Goal: Task Accomplishment & Management: Manage account settings

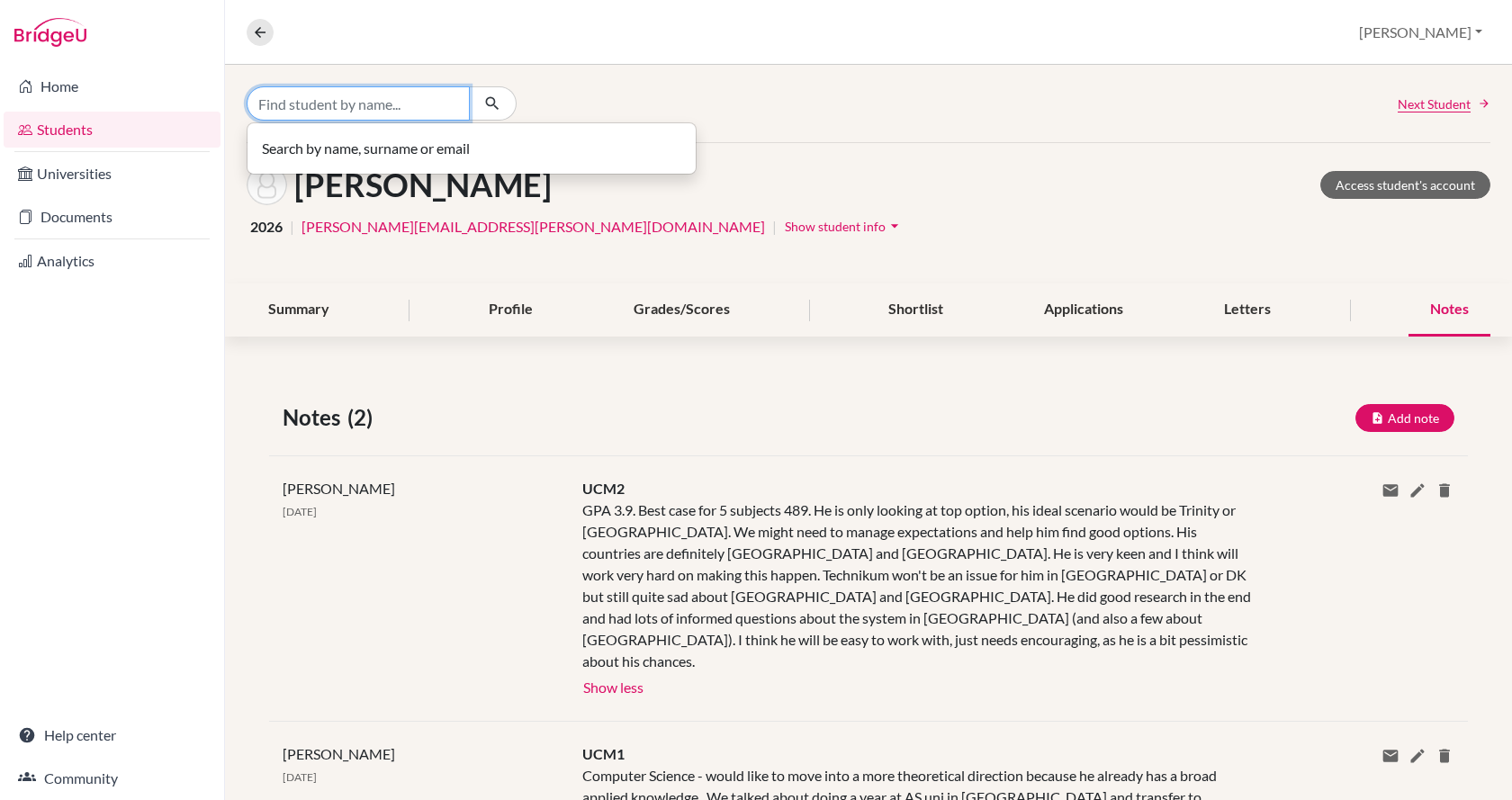
click at [398, 120] on input "Find student by name..." at bounding box center [358, 104] width 224 height 34
type input "szonja"
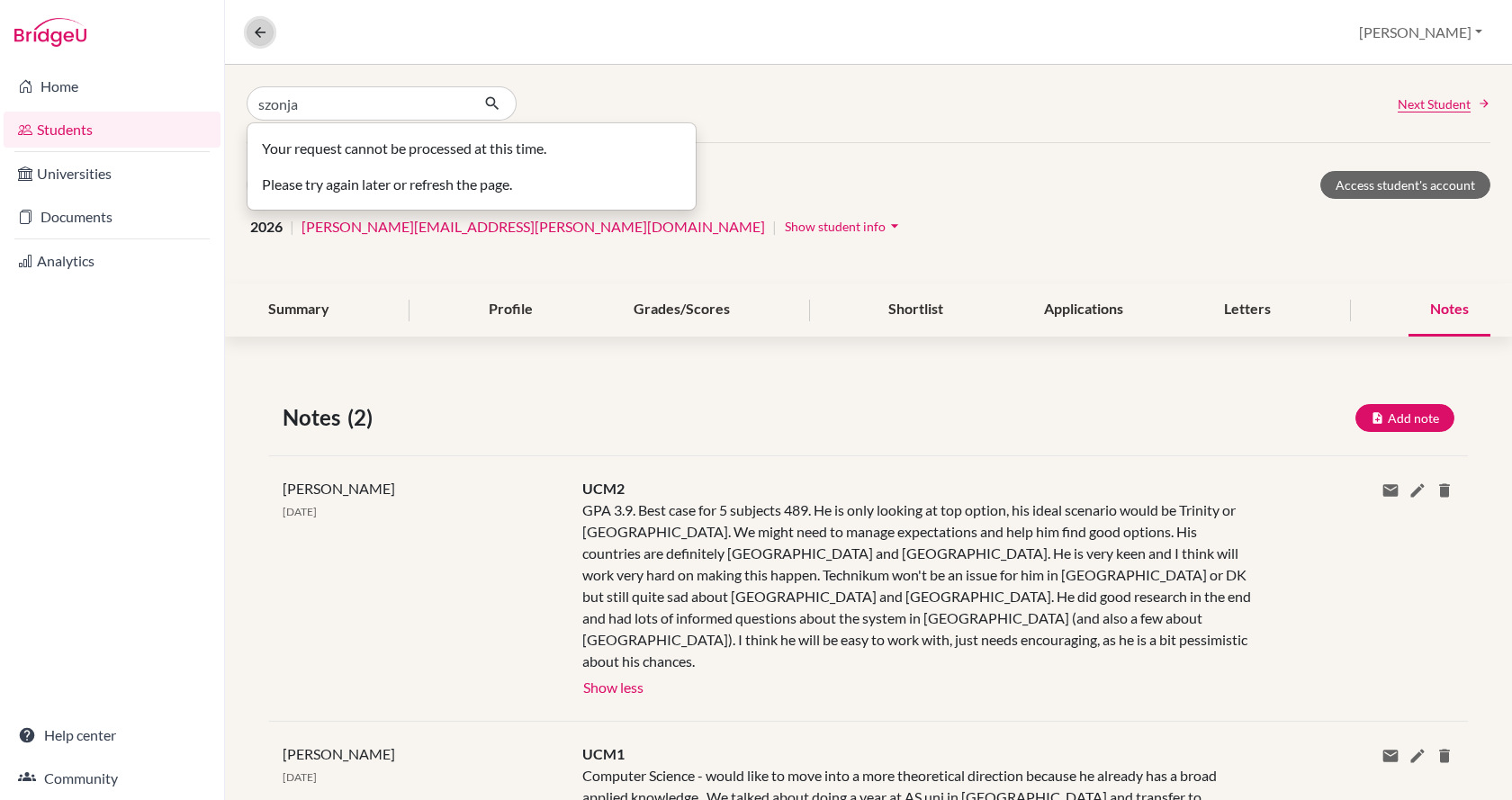
click at [251, 30] on button at bounding box center [260, 32] width 27 height 27
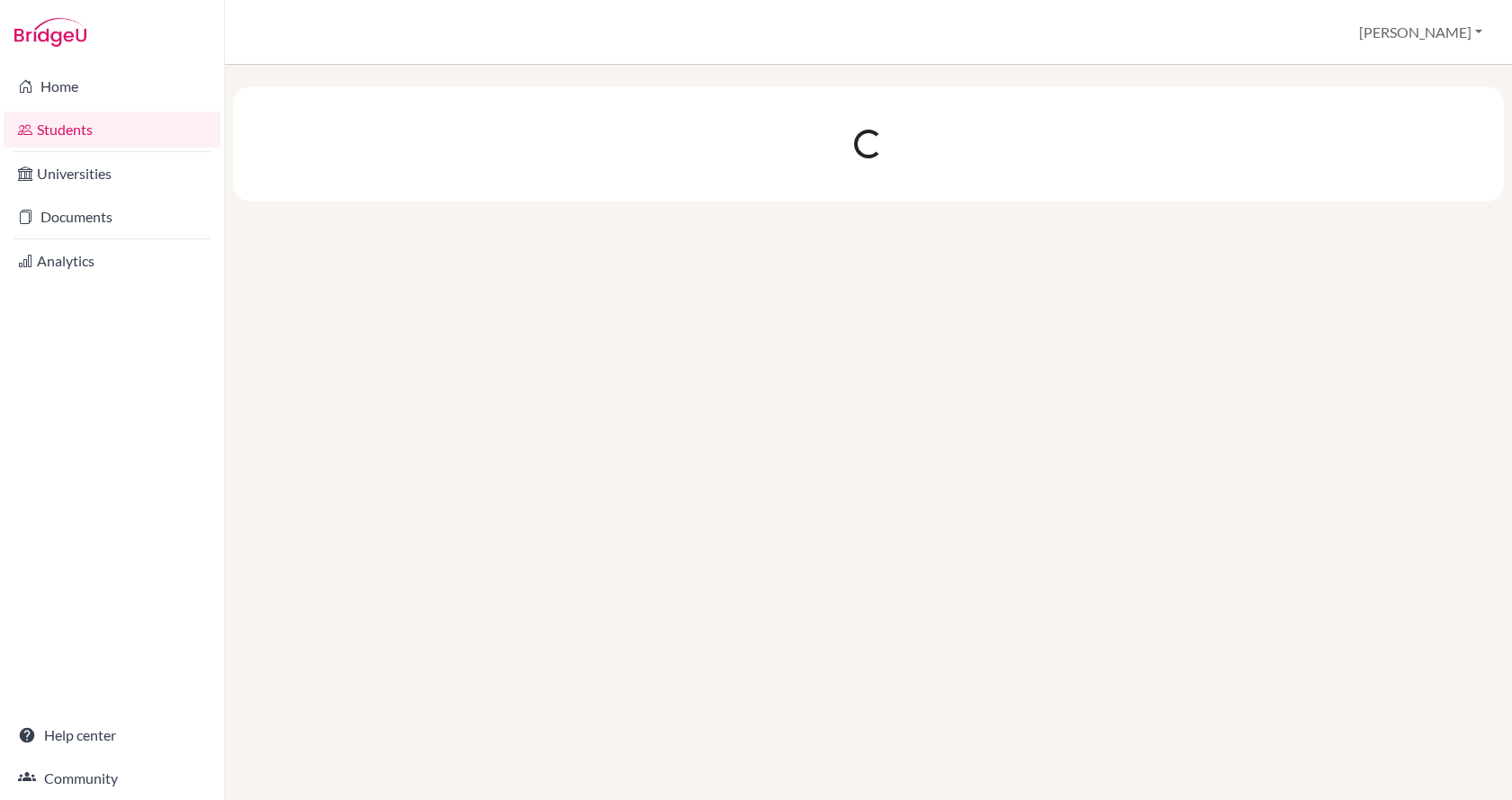
click at [102, 133] on link "Students" at bounding box center [112, 130] width 217 height 36
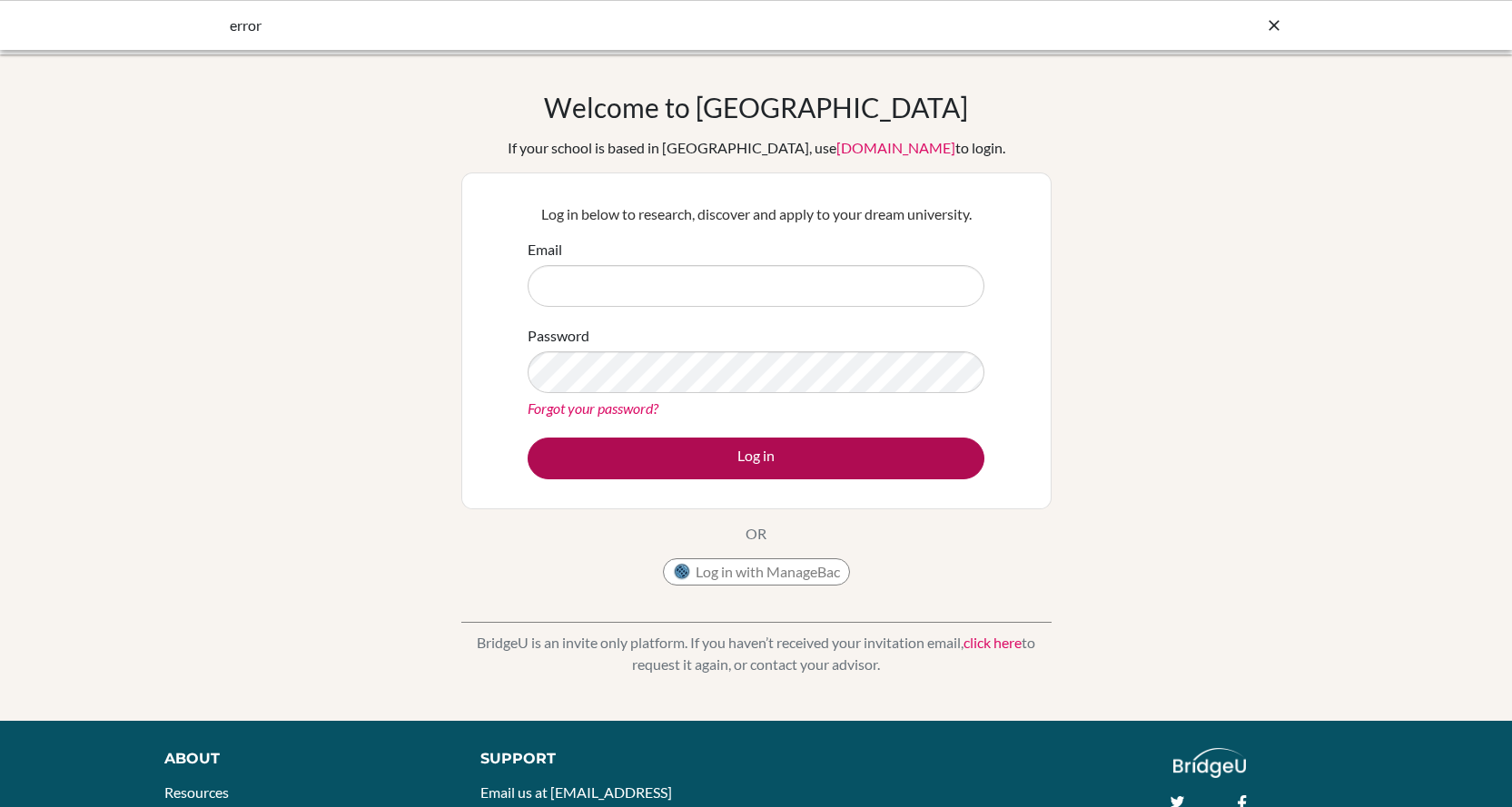
type input "judit.kiss@engame.hu"
click at [659, 444] on button "Log in" at bounding box center [756, 459] width 457 height 42
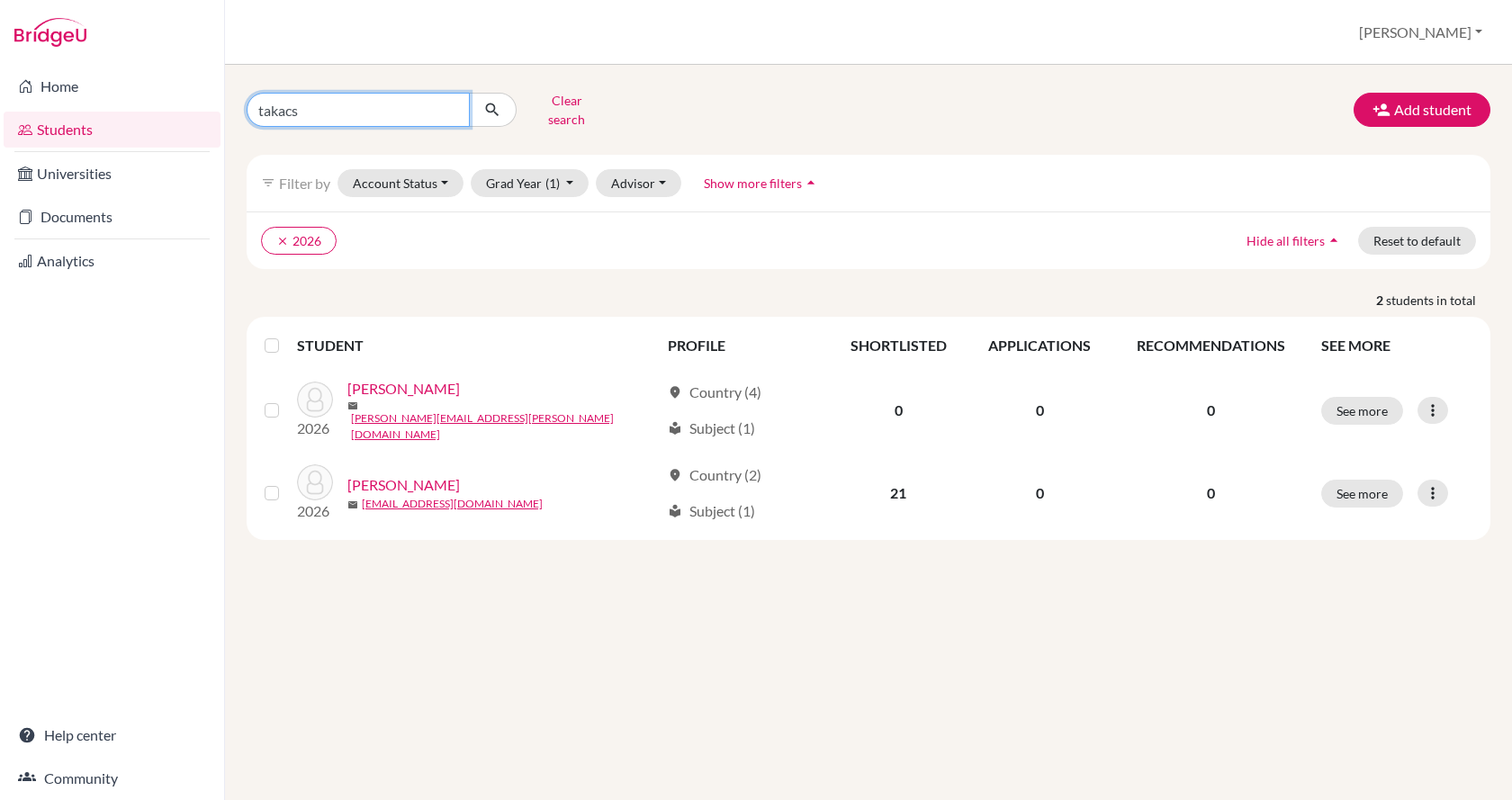
click at [390, 110] on input "takacs" at bounding box center [358, 110] width 224 height 34
type input "t"
type input "szonja"
click button "submit" at bounding box center [492, 110] width 48 height 34
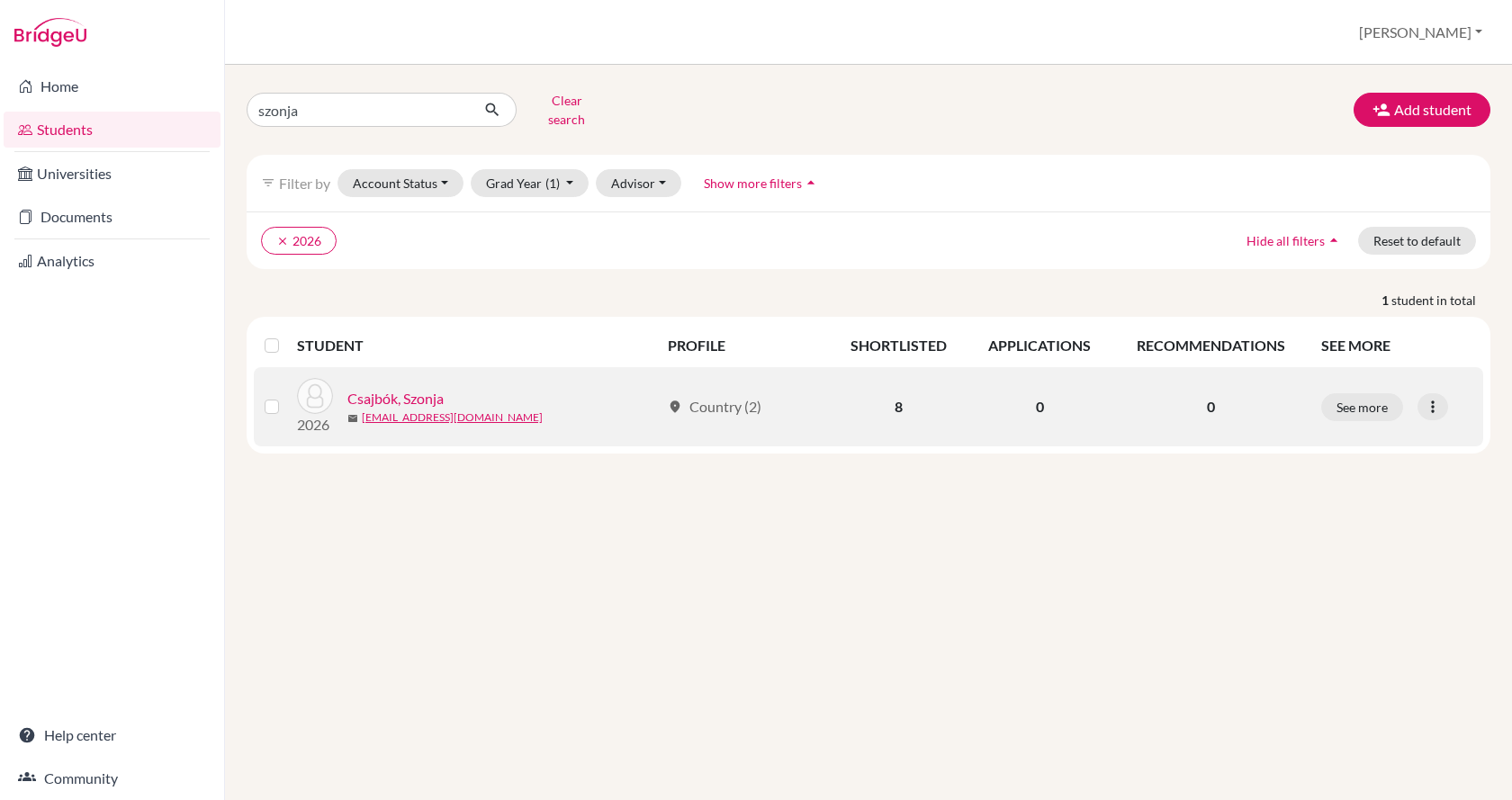
click at [406, 388] on link "Csajbók, Szonja" at bounding box center [395, 399] width 96 height 22
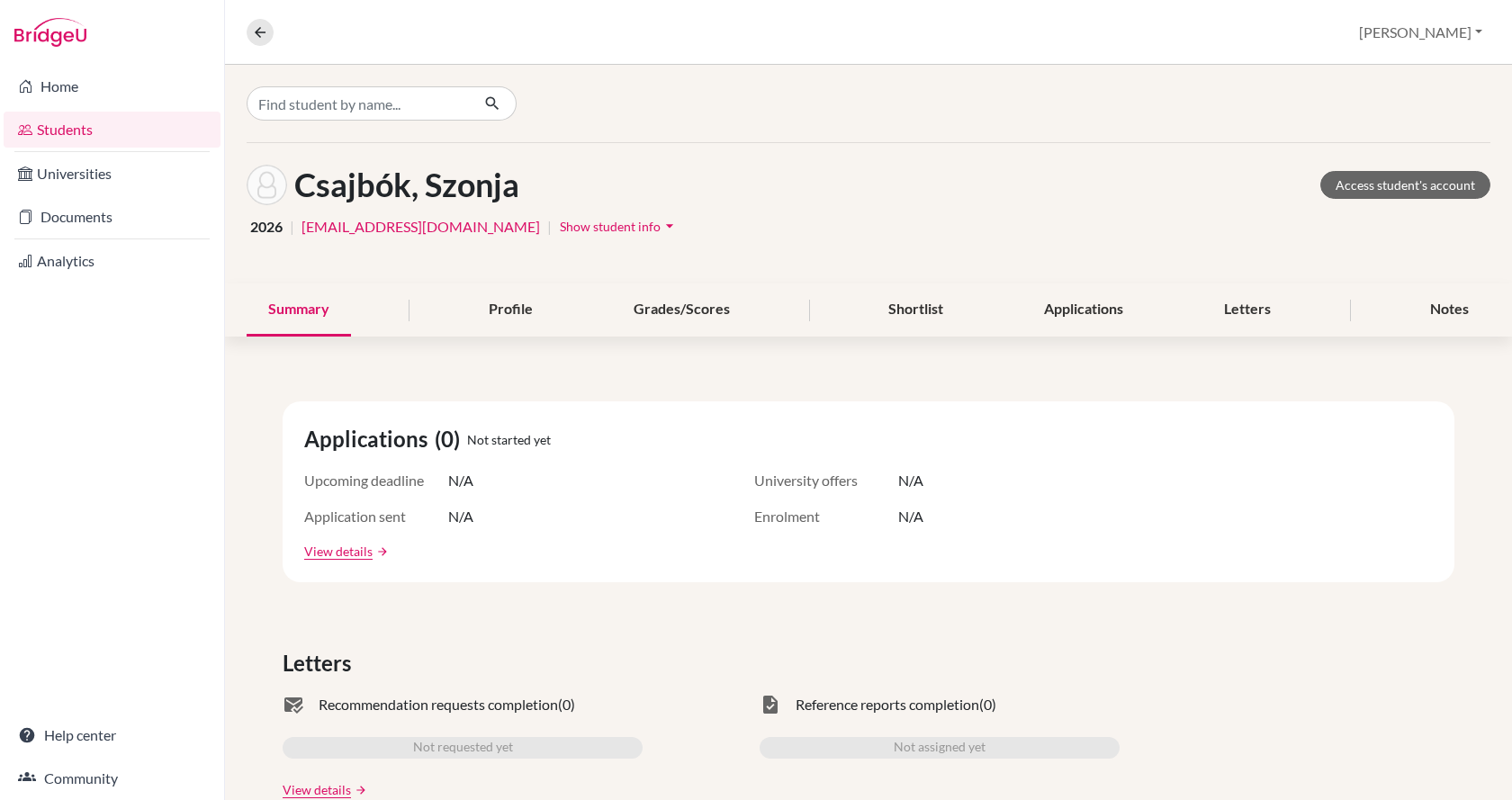
click at [560, 228] on span "Show student info" at bounding box center [610, 226] width 101 height 15
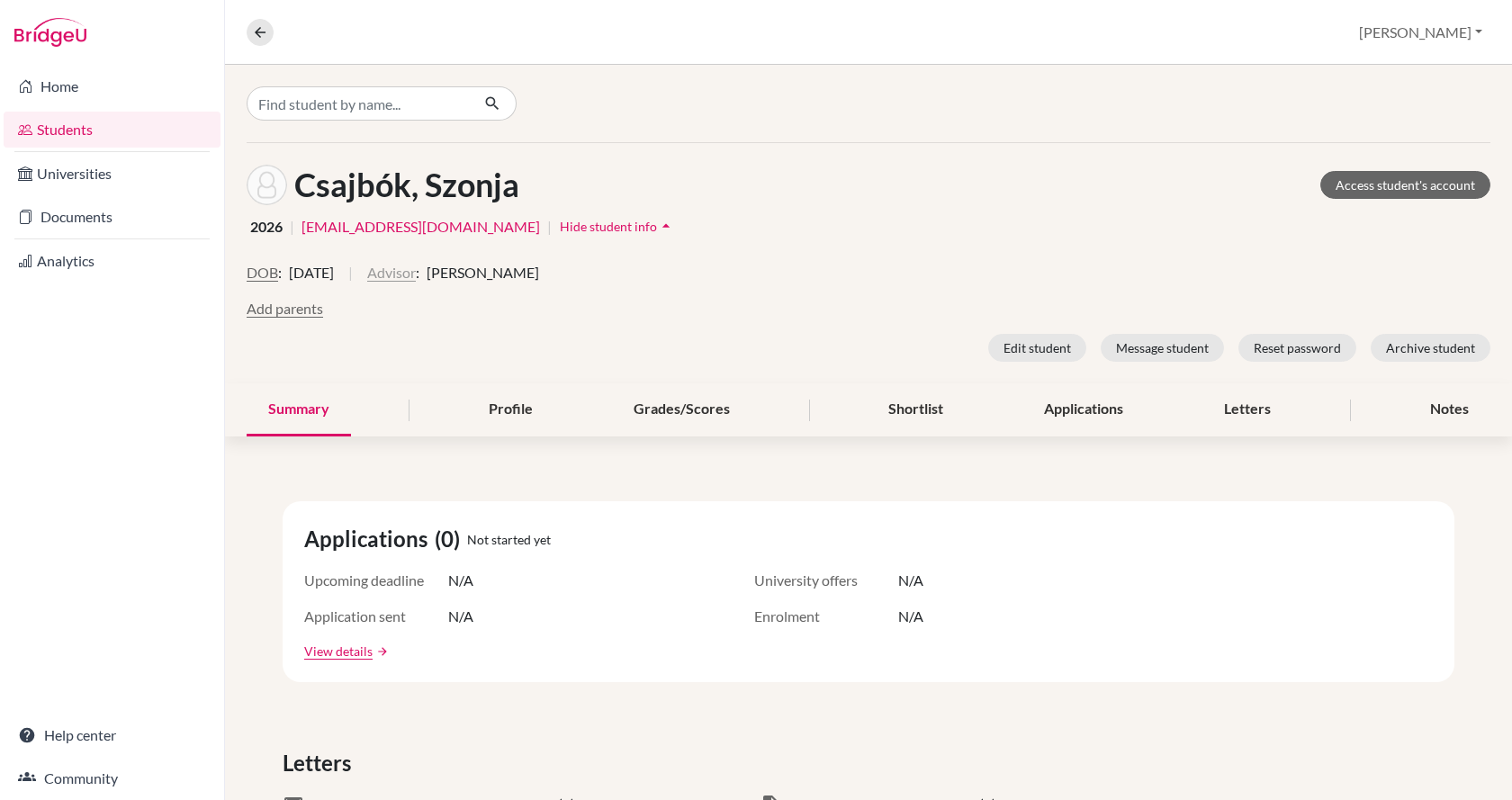
click at [416, 277] on button "Advisor" at bounding box center [391, 272] width 49 height 22
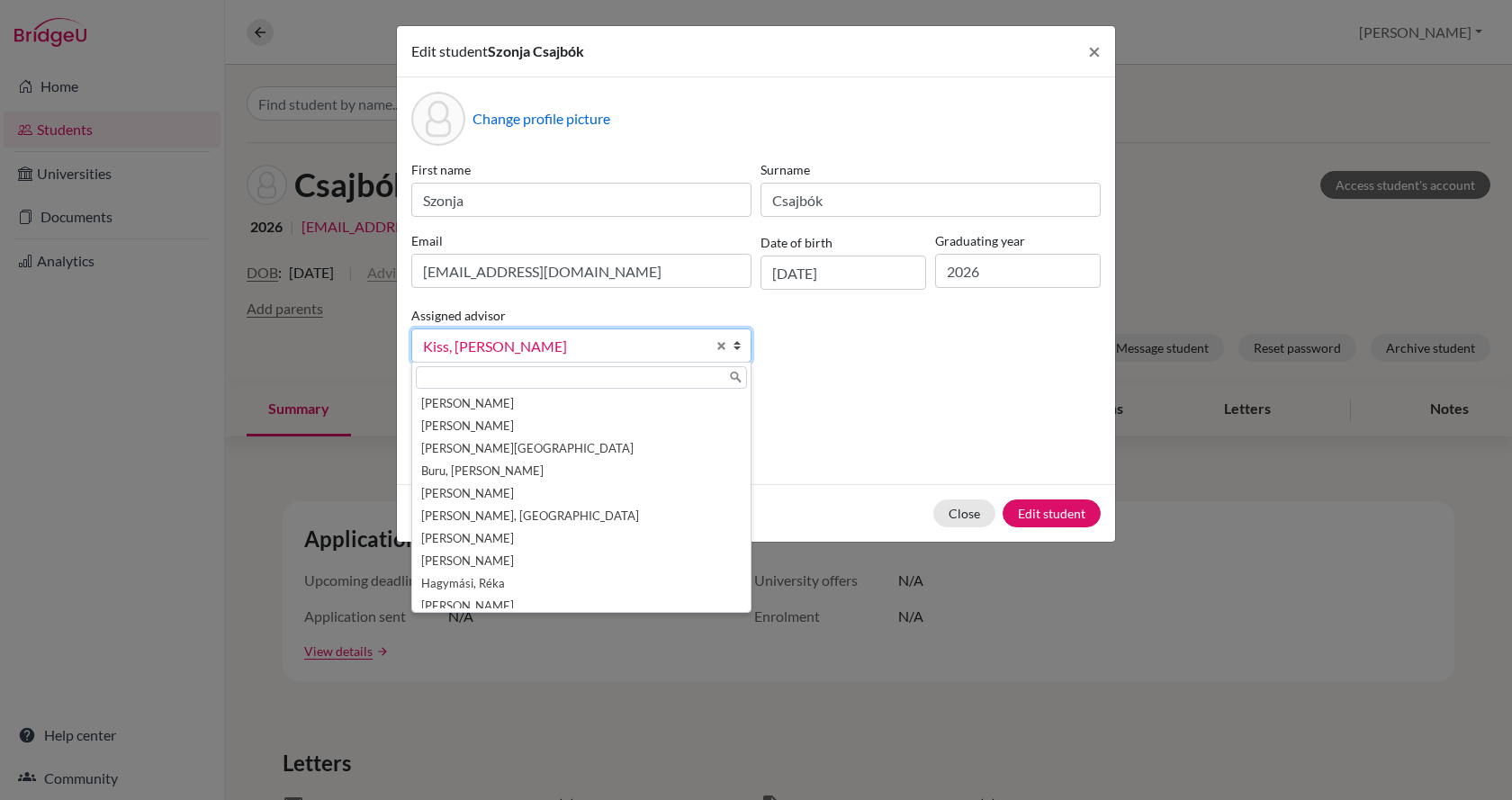
scroll to position [99, 0]
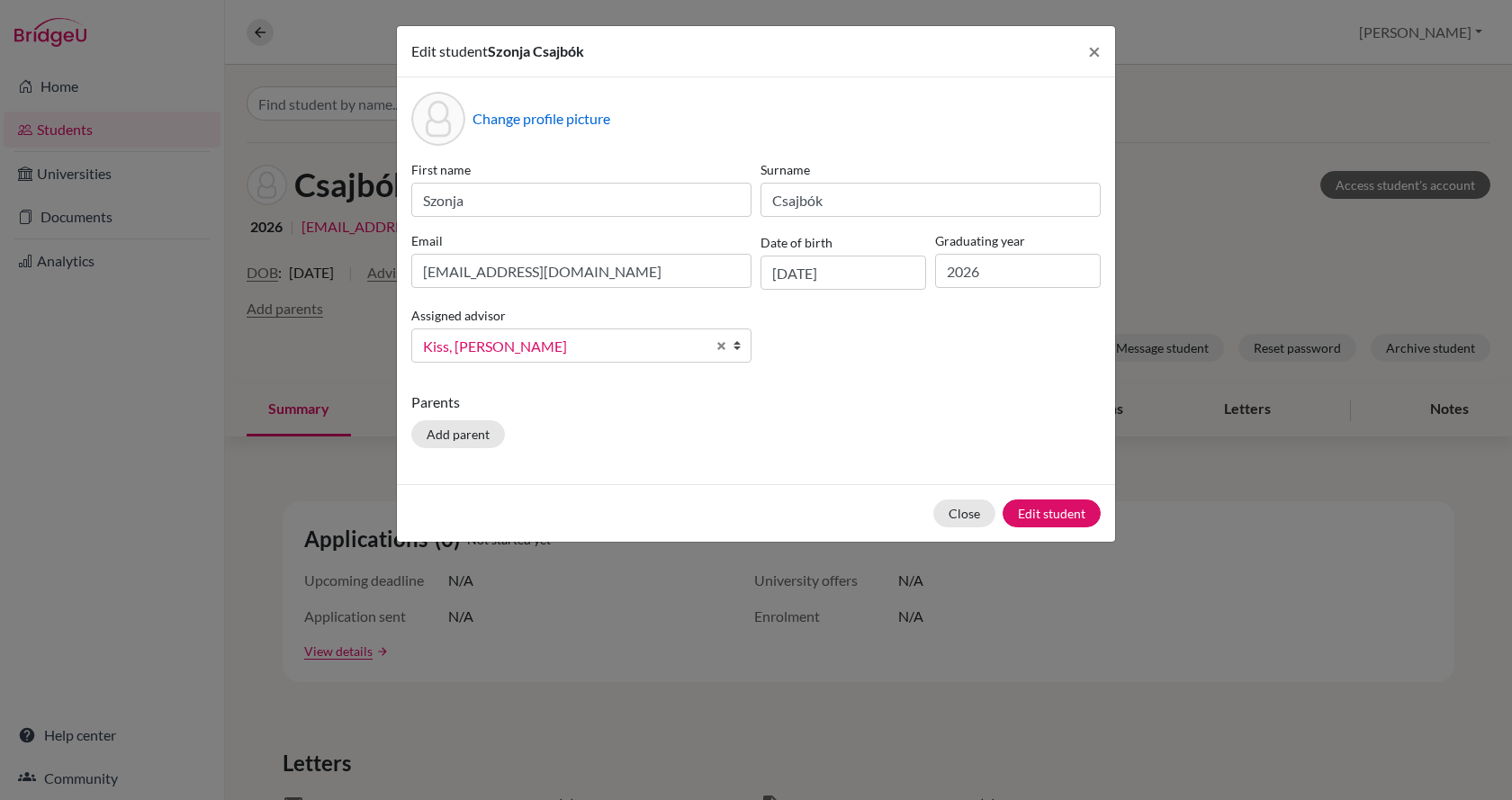
click at [481, 344] on span "Kiss, [PERSON_NAME]" at bounding box center [564, 346] width 282 height 23
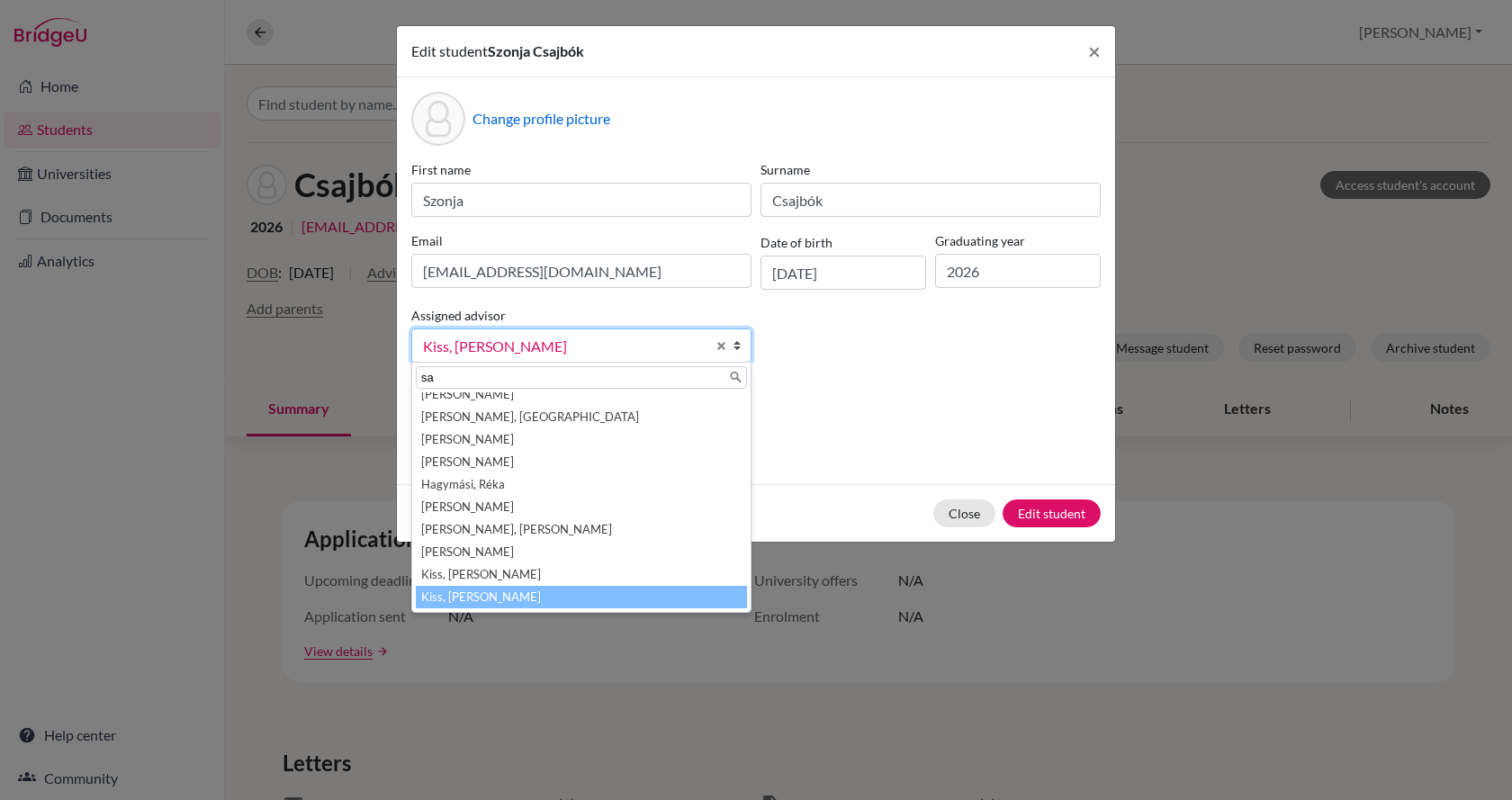
scroll to position [0, 0]
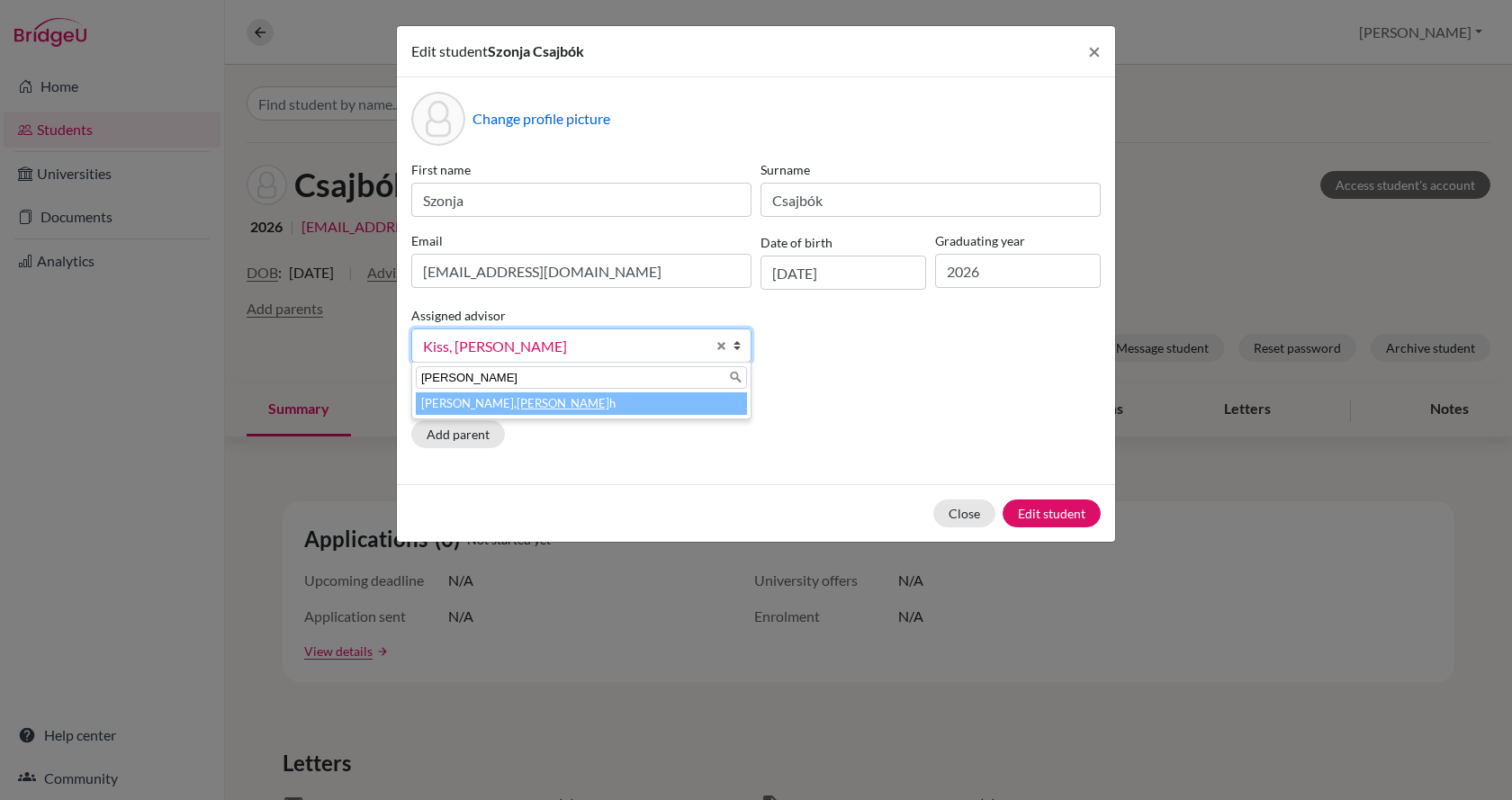
type input "sara"
click at [517, 403] on em "Sara" at bounding box center [563, 403] width 93 height 14
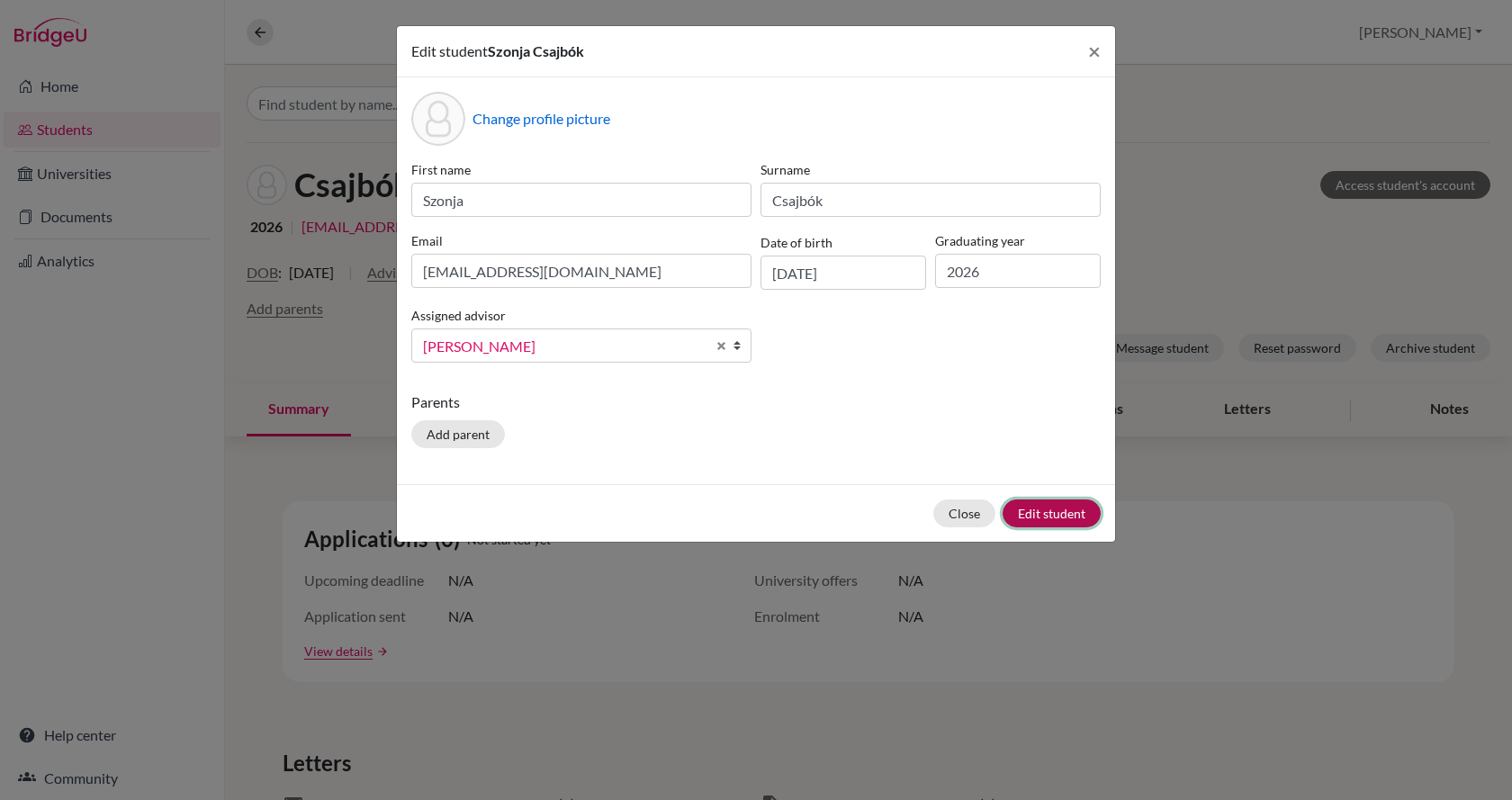
click at [1026, 507] on button "Edit student" at bounding box center [1051, 513] width 98 height 28
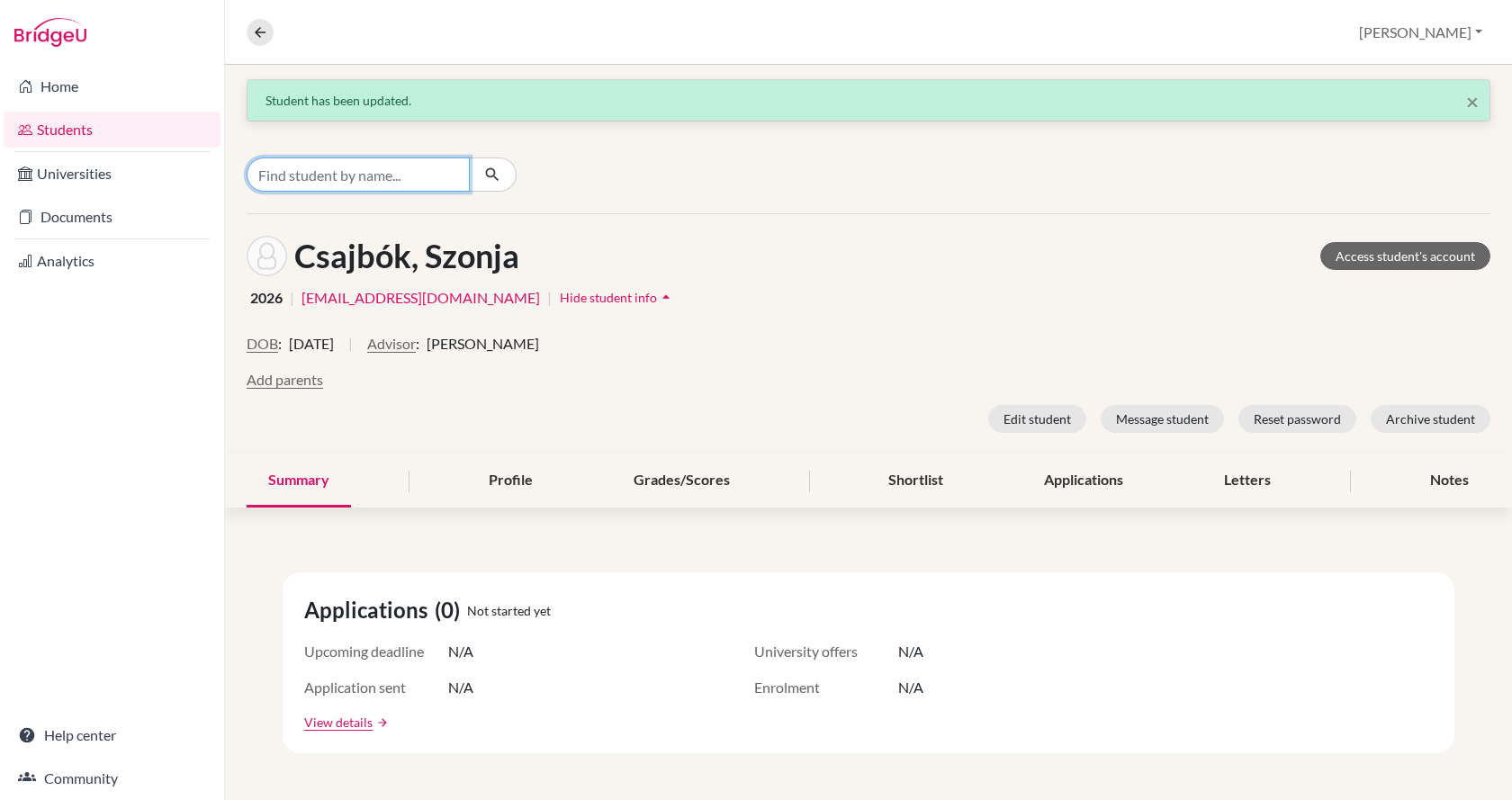
click at [366, 165] on input "Find student by name..." at bounding box center [358, 175] width 224 height 34
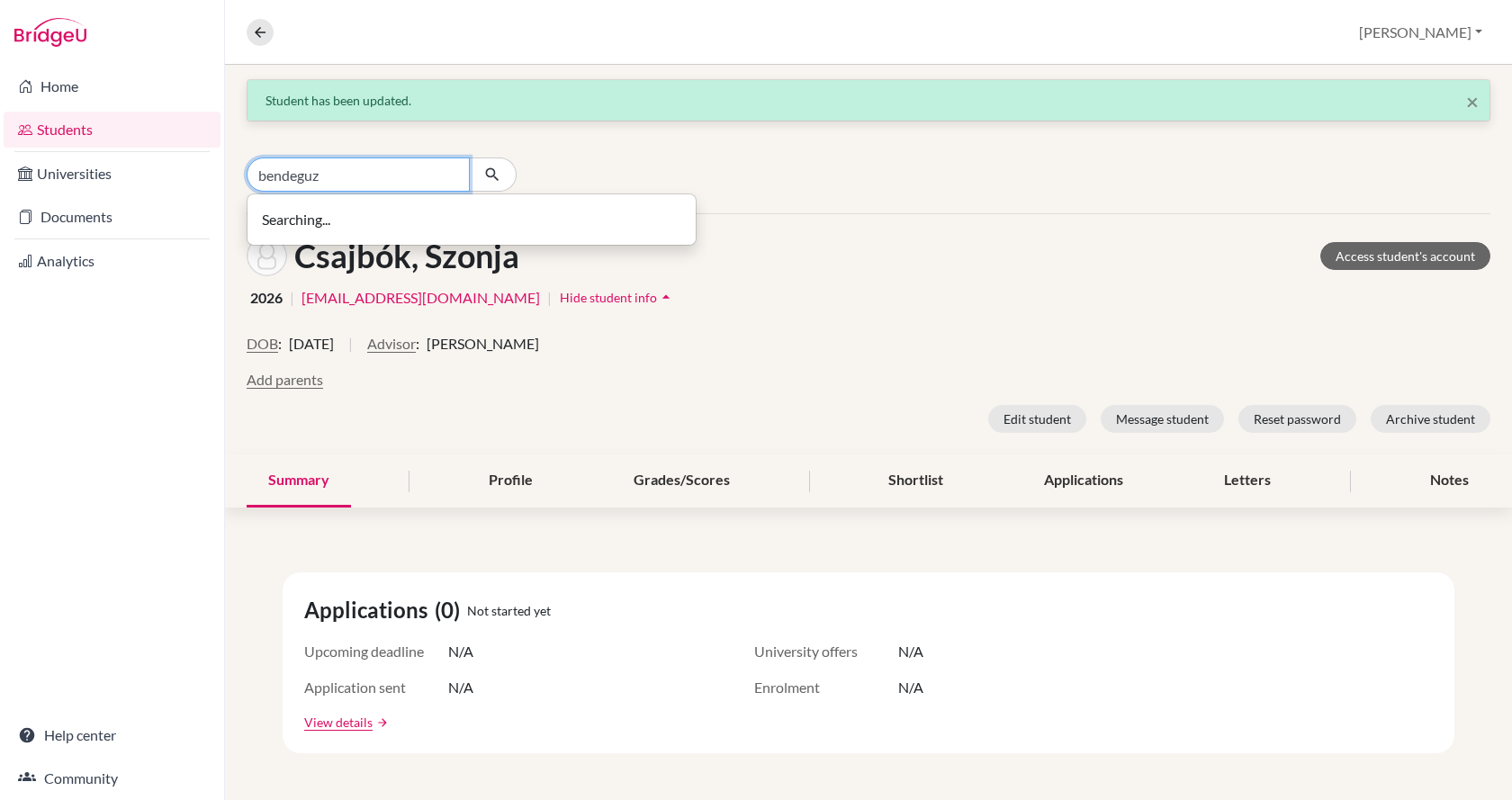
type input "bendeguz"
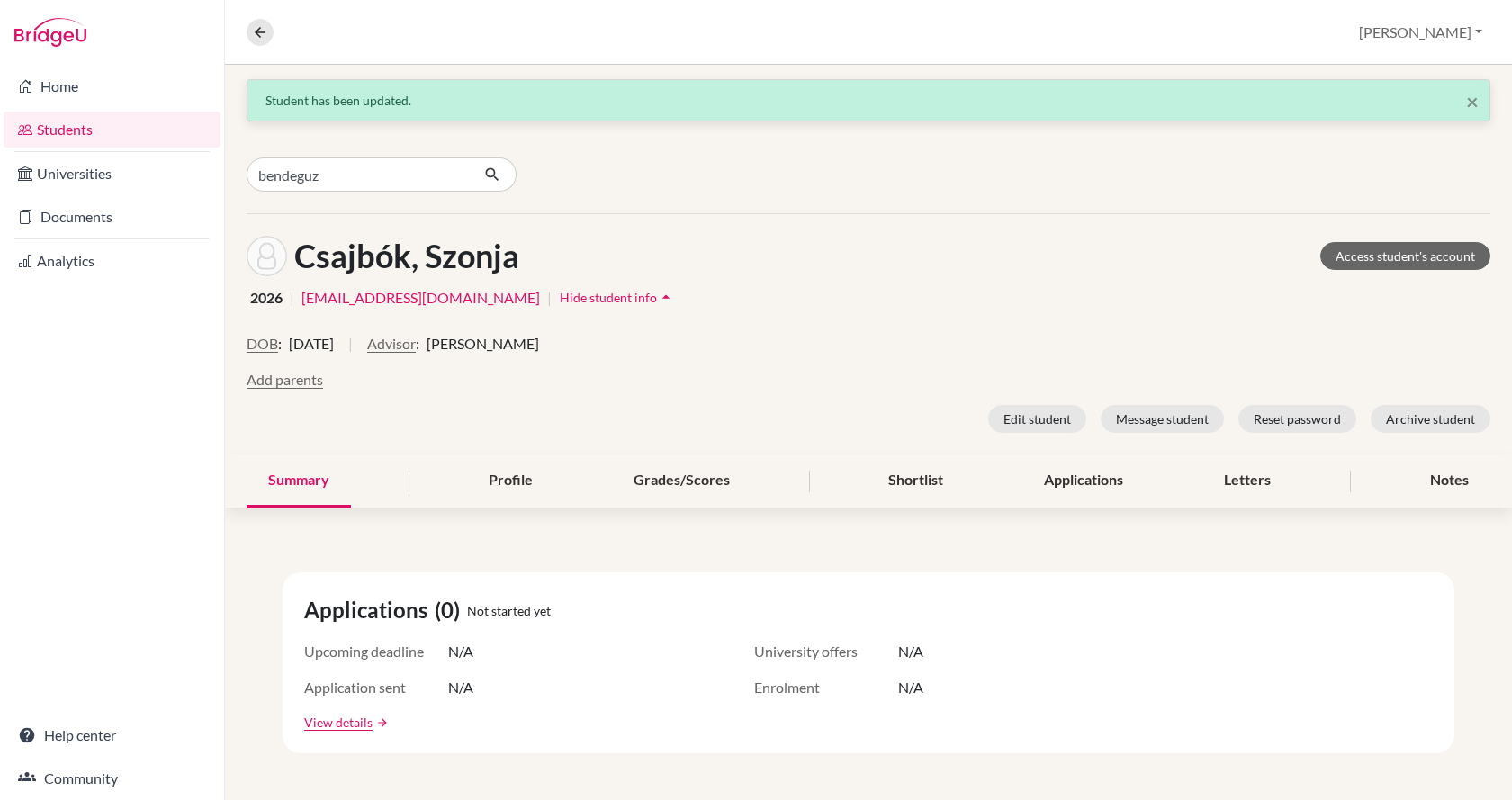
click at [60, 128] on link "Students" at bounding box center [112, 130] width 217 height 36
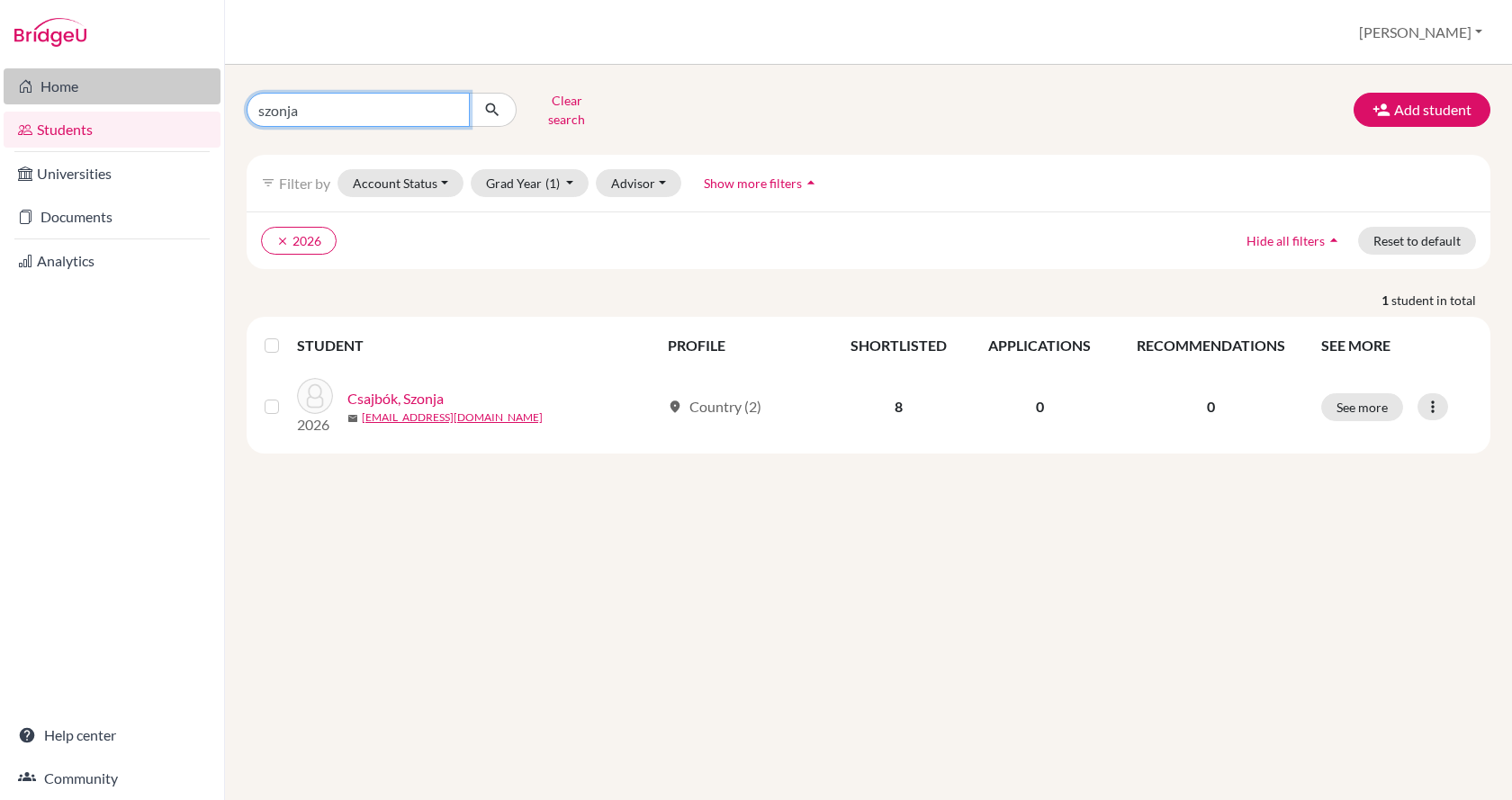
drag, startPoint x: 361, startPoint y: 97, endPoint x: 197, endPoint y: 103, distance: 164.1
click at [197, 103] on div "Home Students Universities Documents Analytics Help center Community Students o…" at bounding box center [756, 400] width 1512 height 800
type input "bendeguz"
click button "submit" at bounding box center [492, 110] width 48 height 34
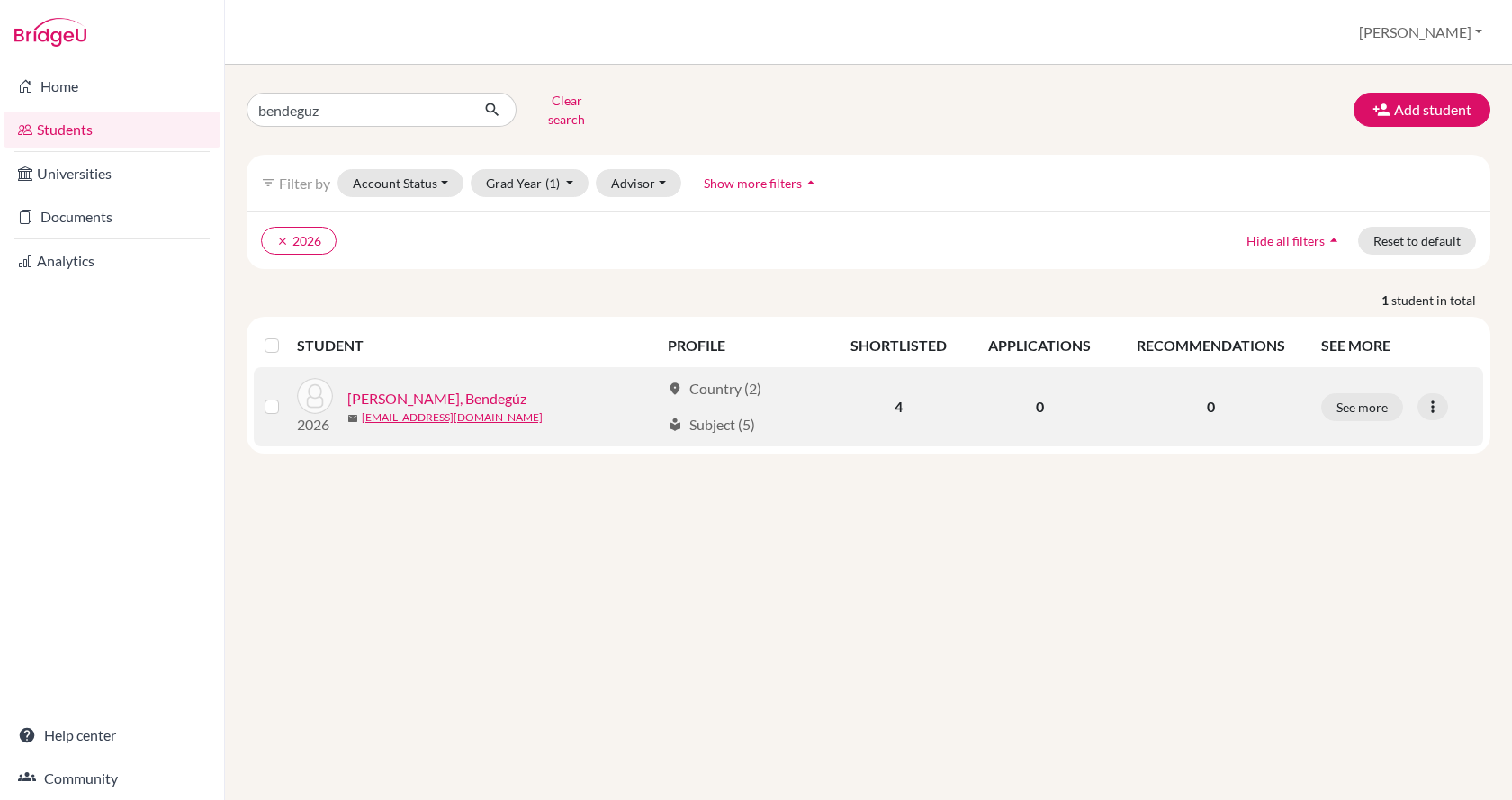
click at [426, 388] on link "[PERSON_NAME], Bendegúz" at bounding box center [436, 399] width 179 height 22
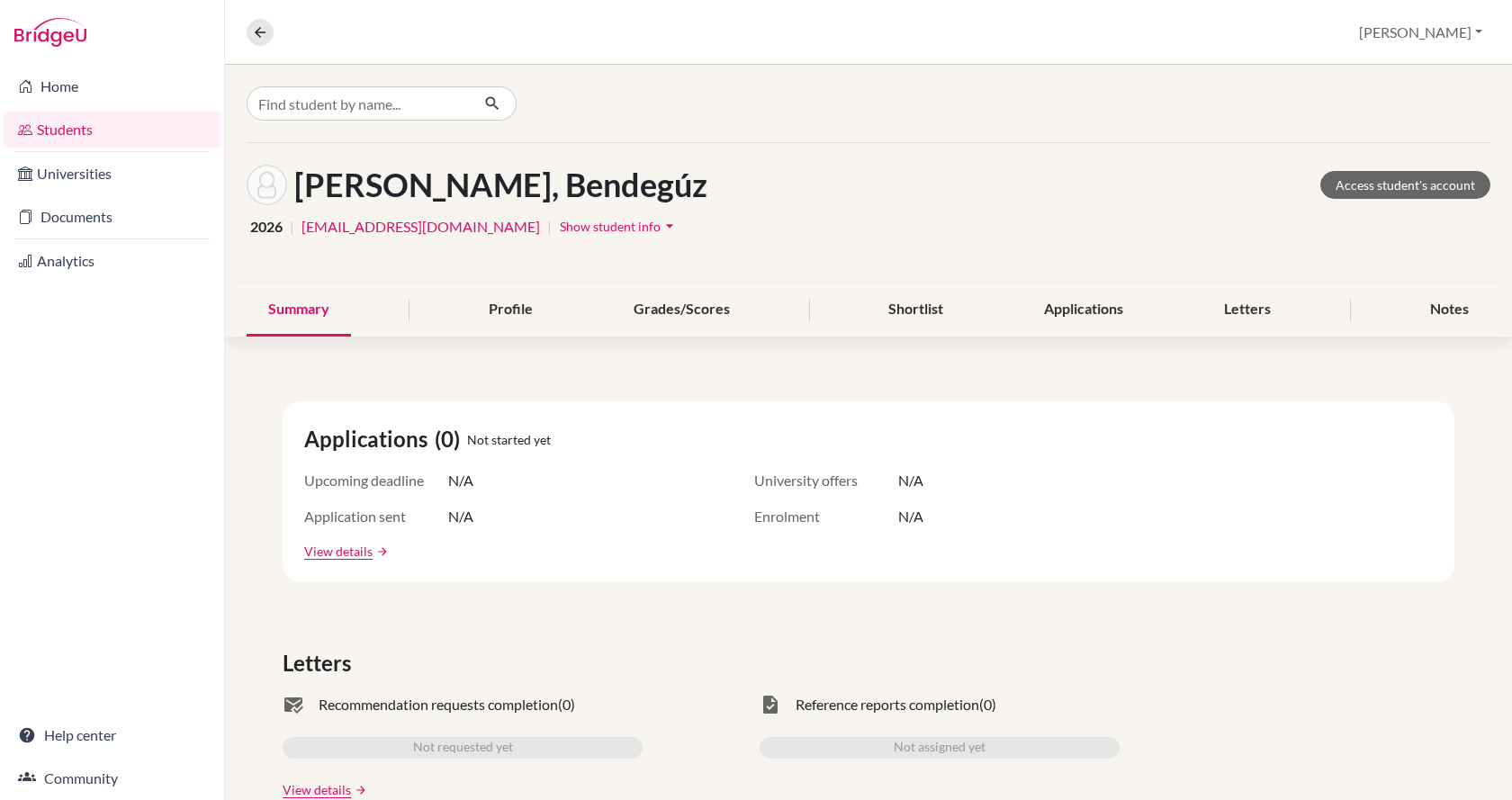
click at [560, 231] on span "Show student info" at bounding box center [610, 226] width 101 height 15
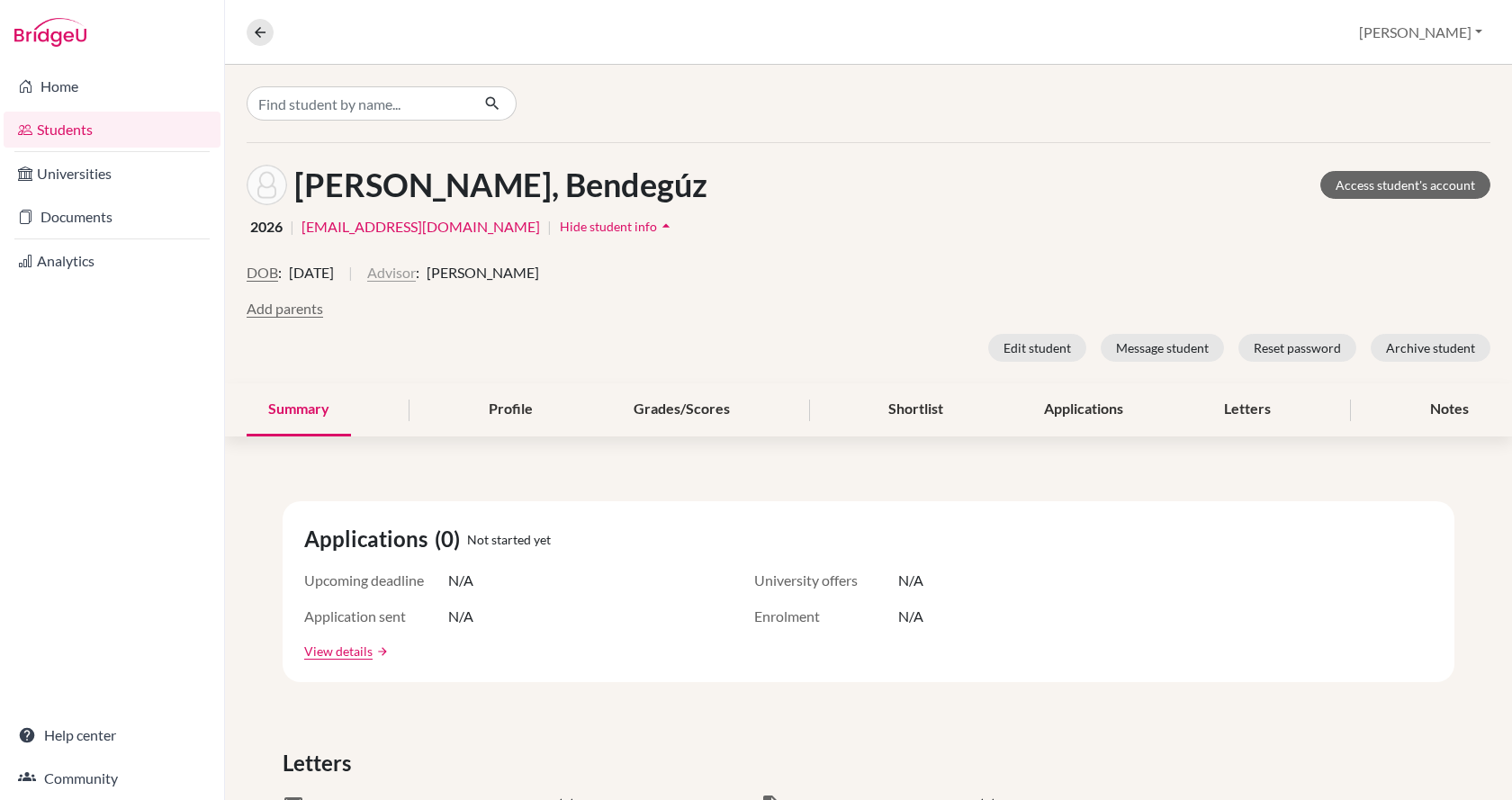
click at [416, 278] on button "Advisor" at bounding box center [391, 272] width 49 height 22
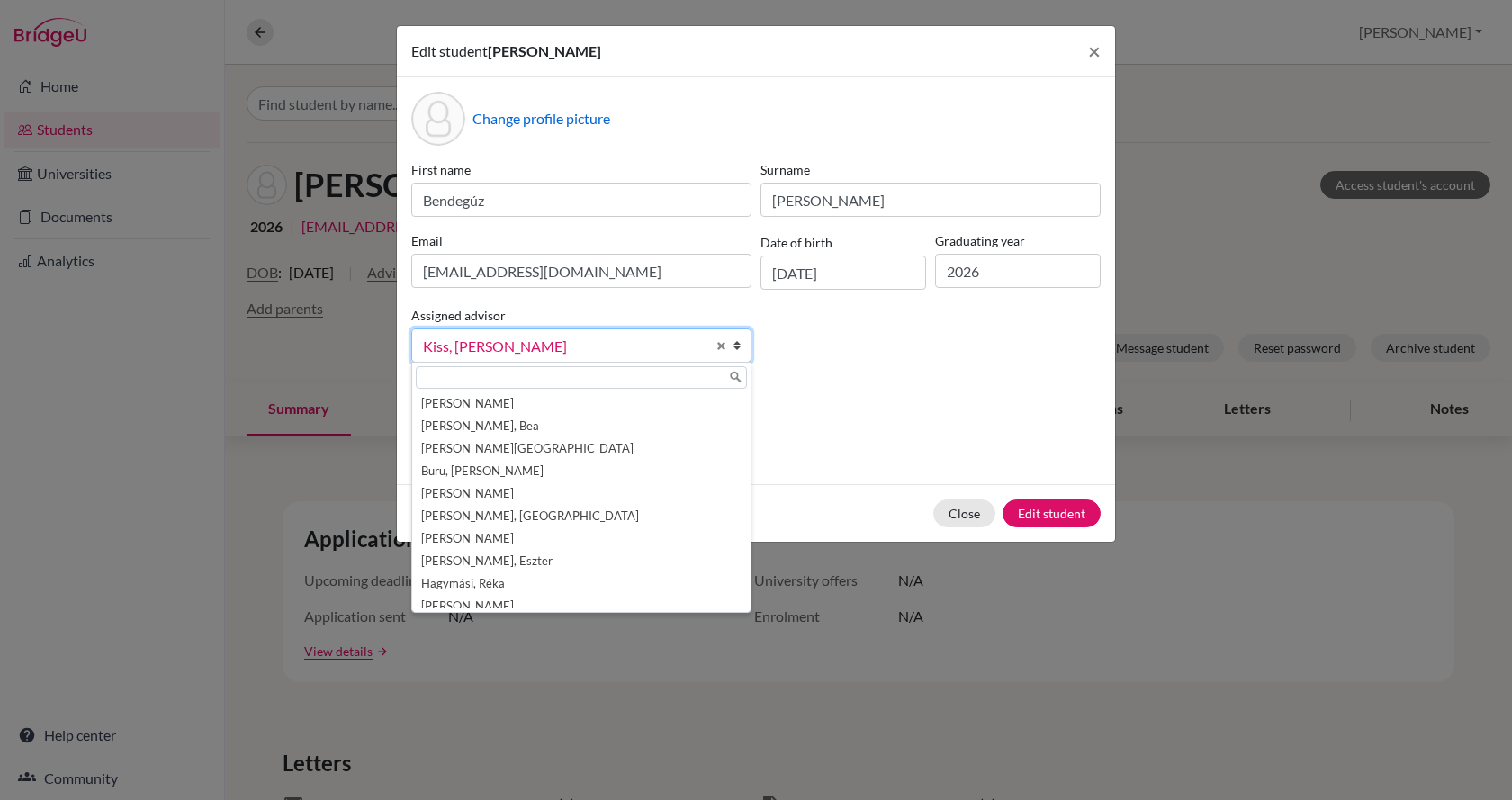
scroll to position [99, 0]
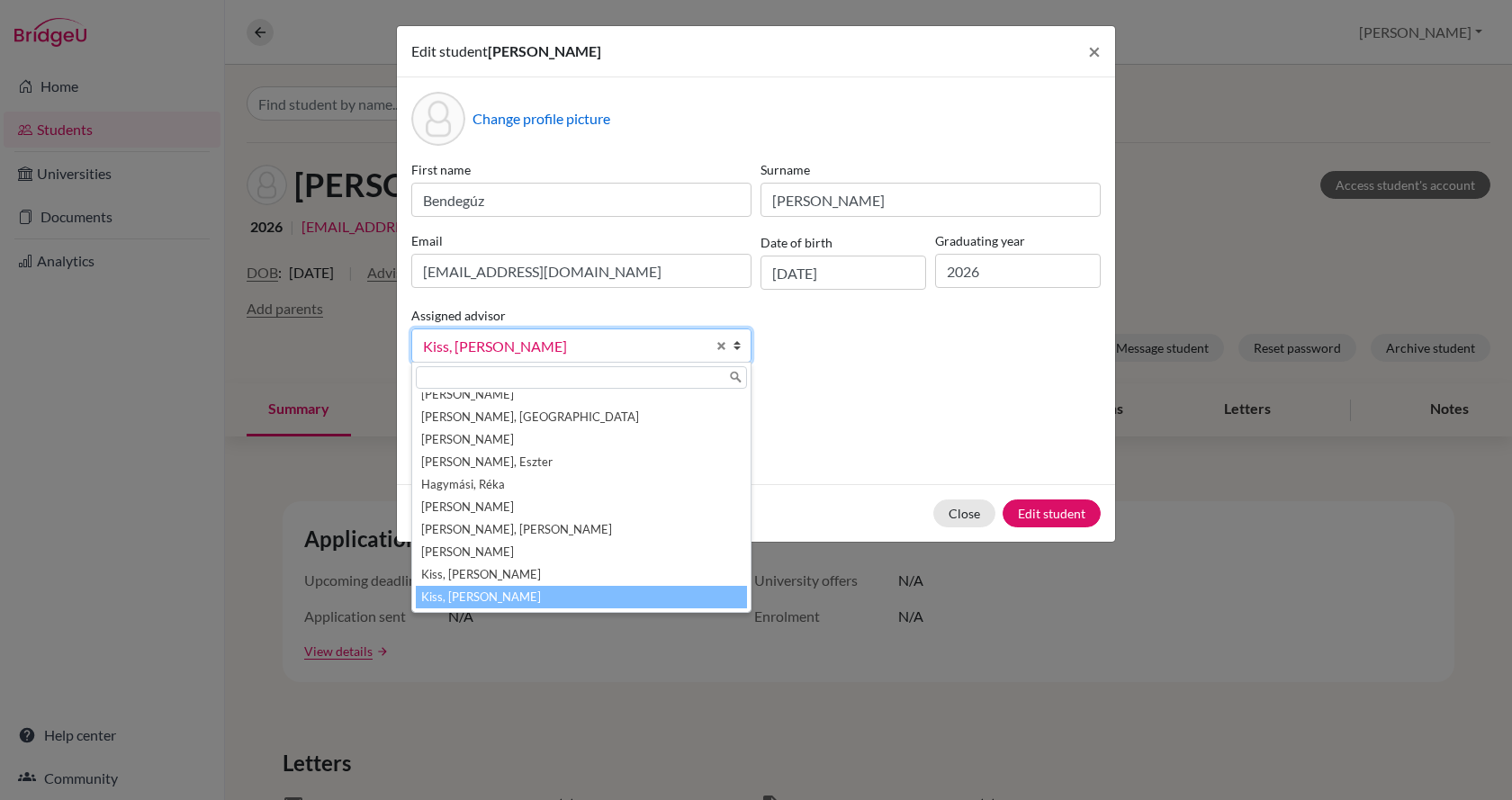
click at [503, 350] on span "Kiss, [PERSON_NAME]" at bounding box center [564, 346] width 282 height 23
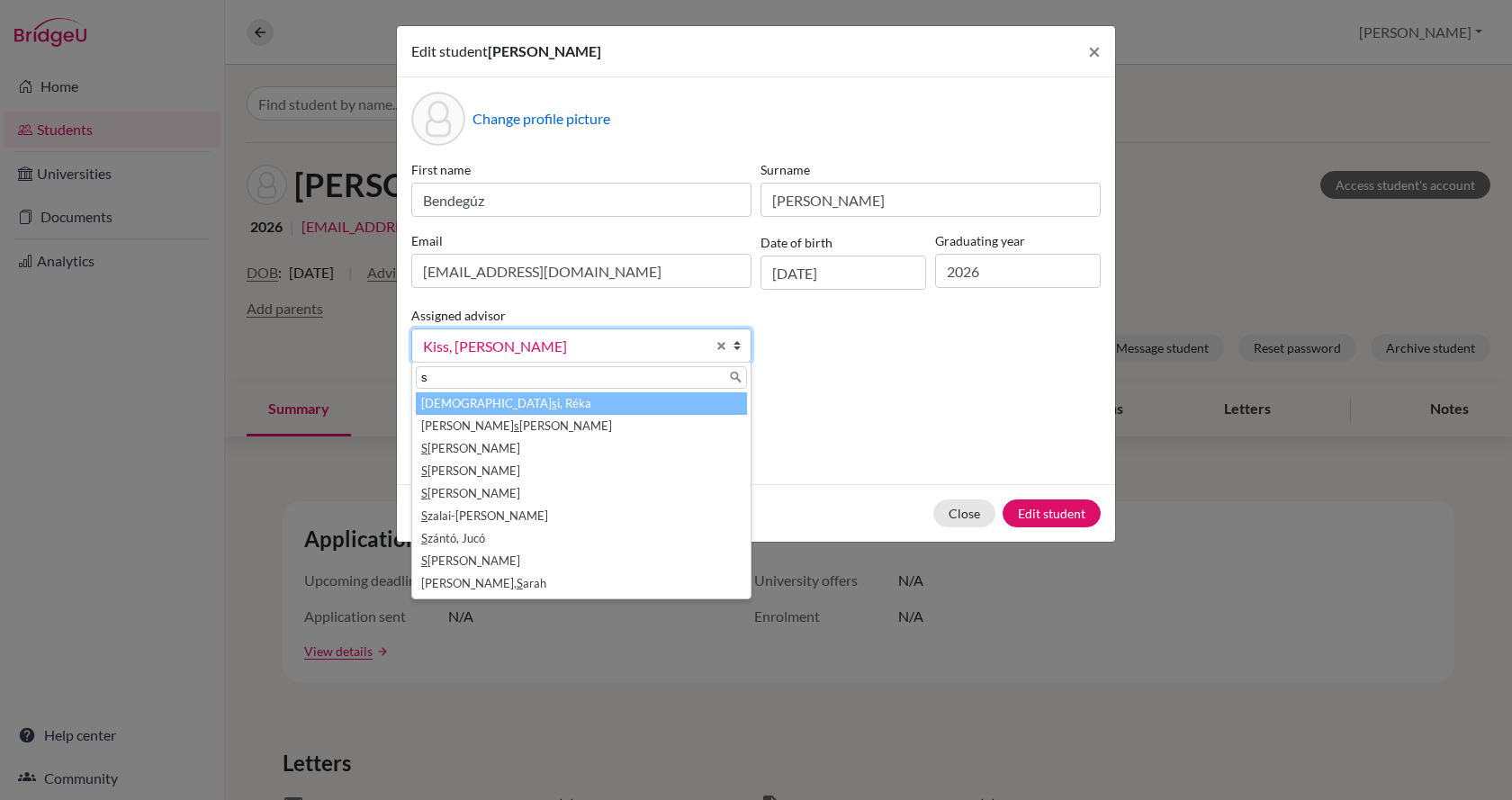
scroll to position [0, 0]
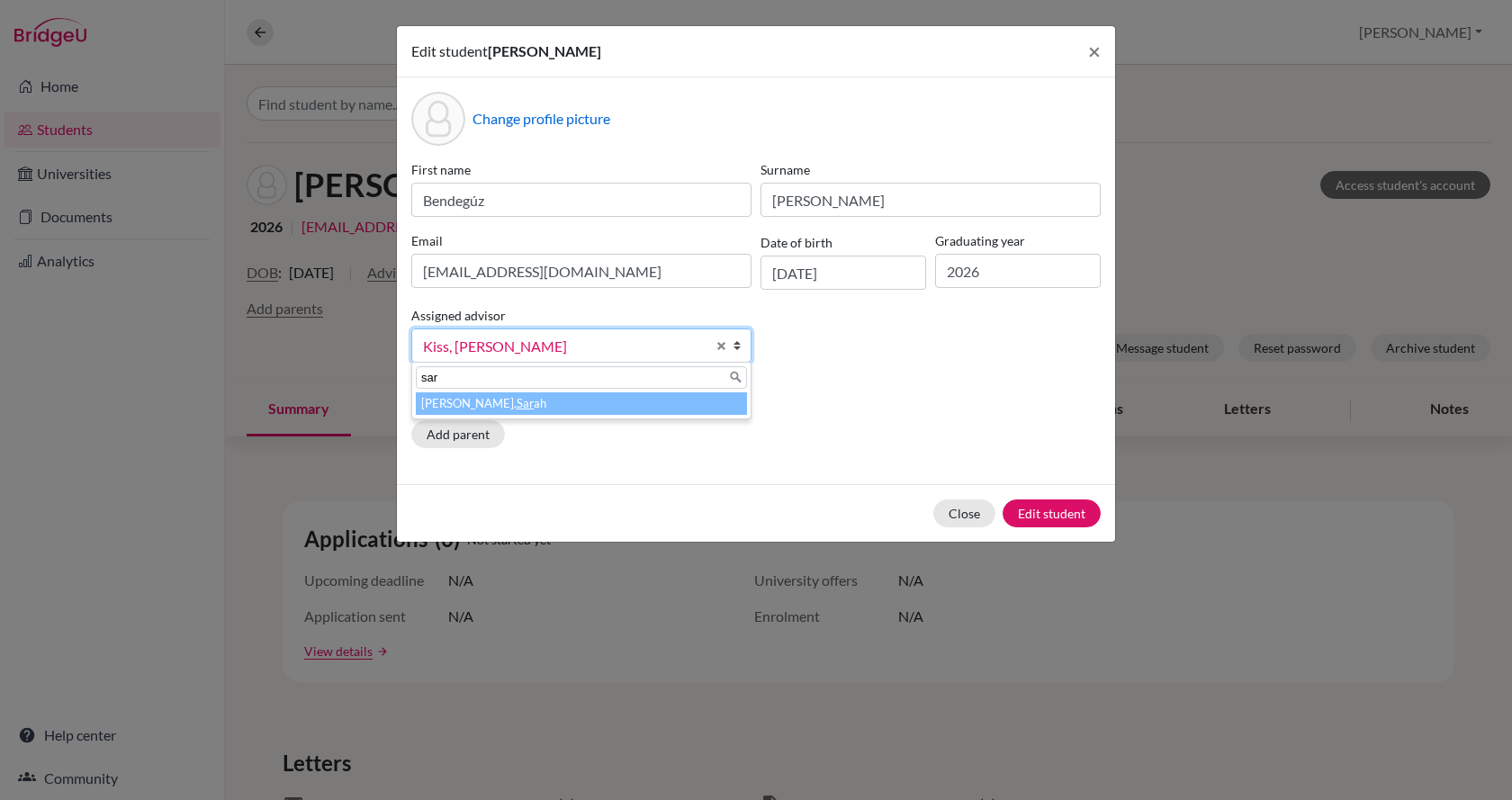
type input "sar"
click at [508, 400] on li "[PERSON_NAME], Sar ah" at bounding box center [581, 403] width 331 height 23
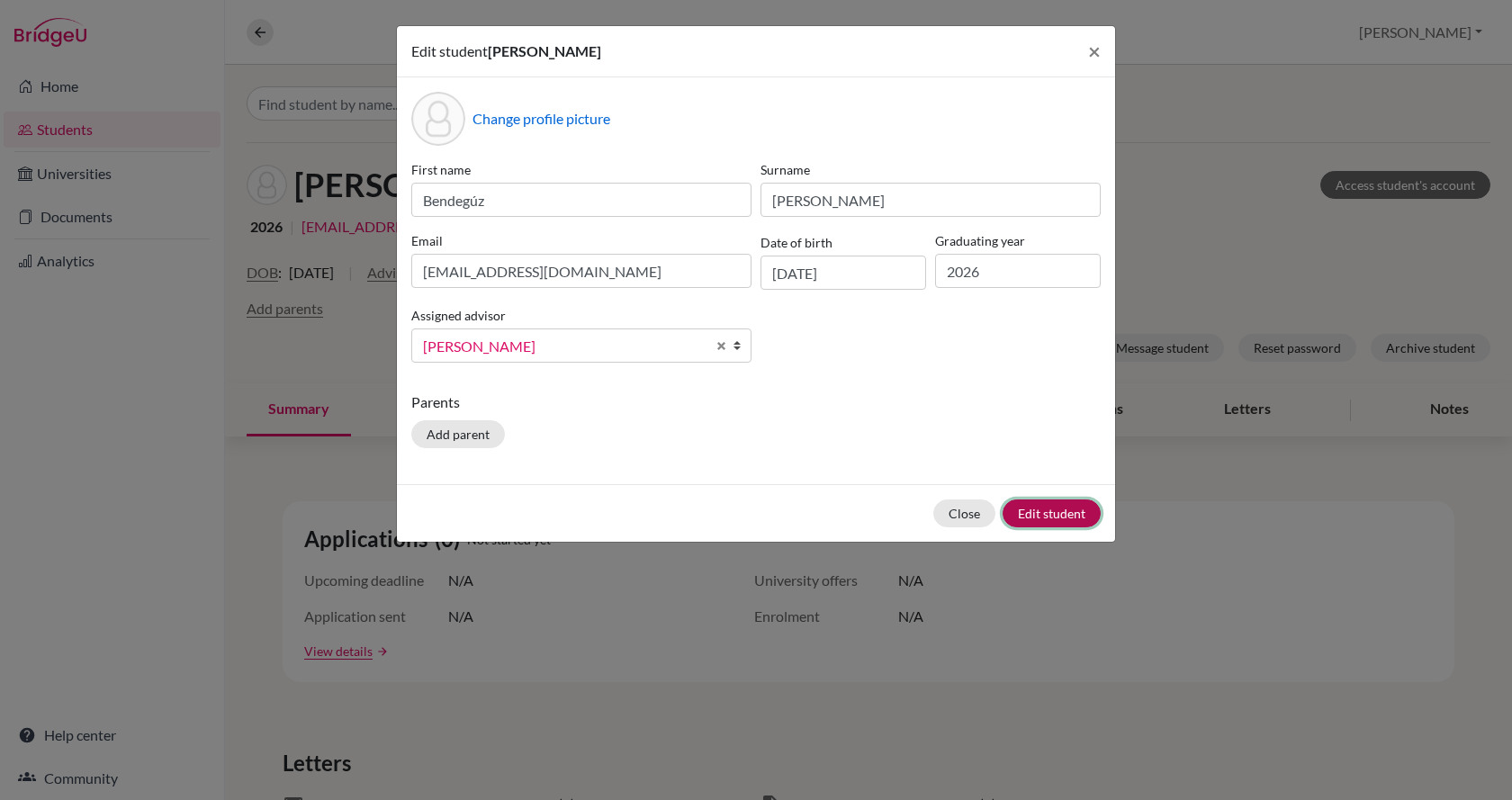
click at [1037, 511] on button "Edit student" at bounding box center [1051, 513] width 98 height 28
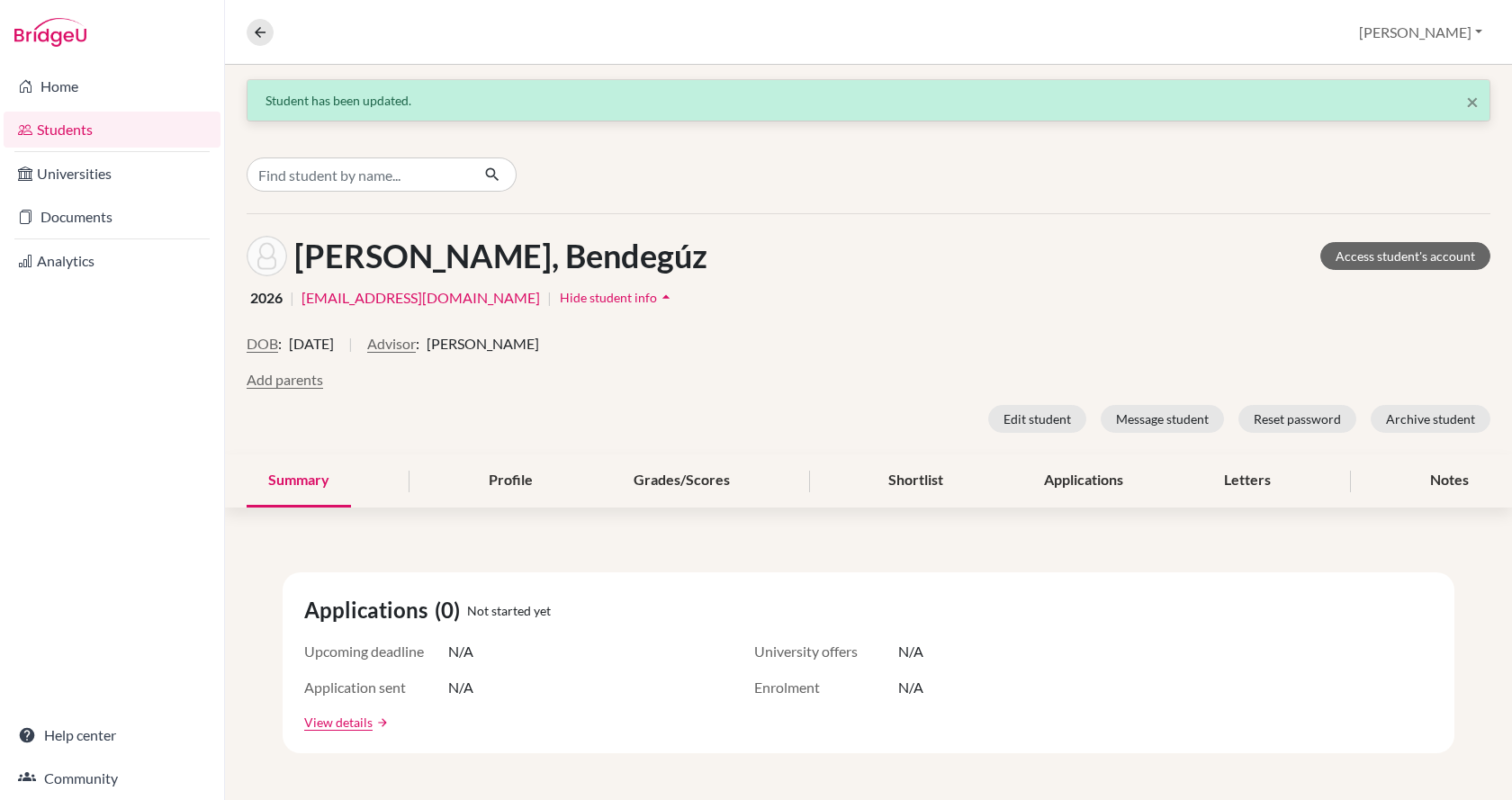
click at [170, 129] on link "Students" at bounding box center [112, 130] width 217 height 36
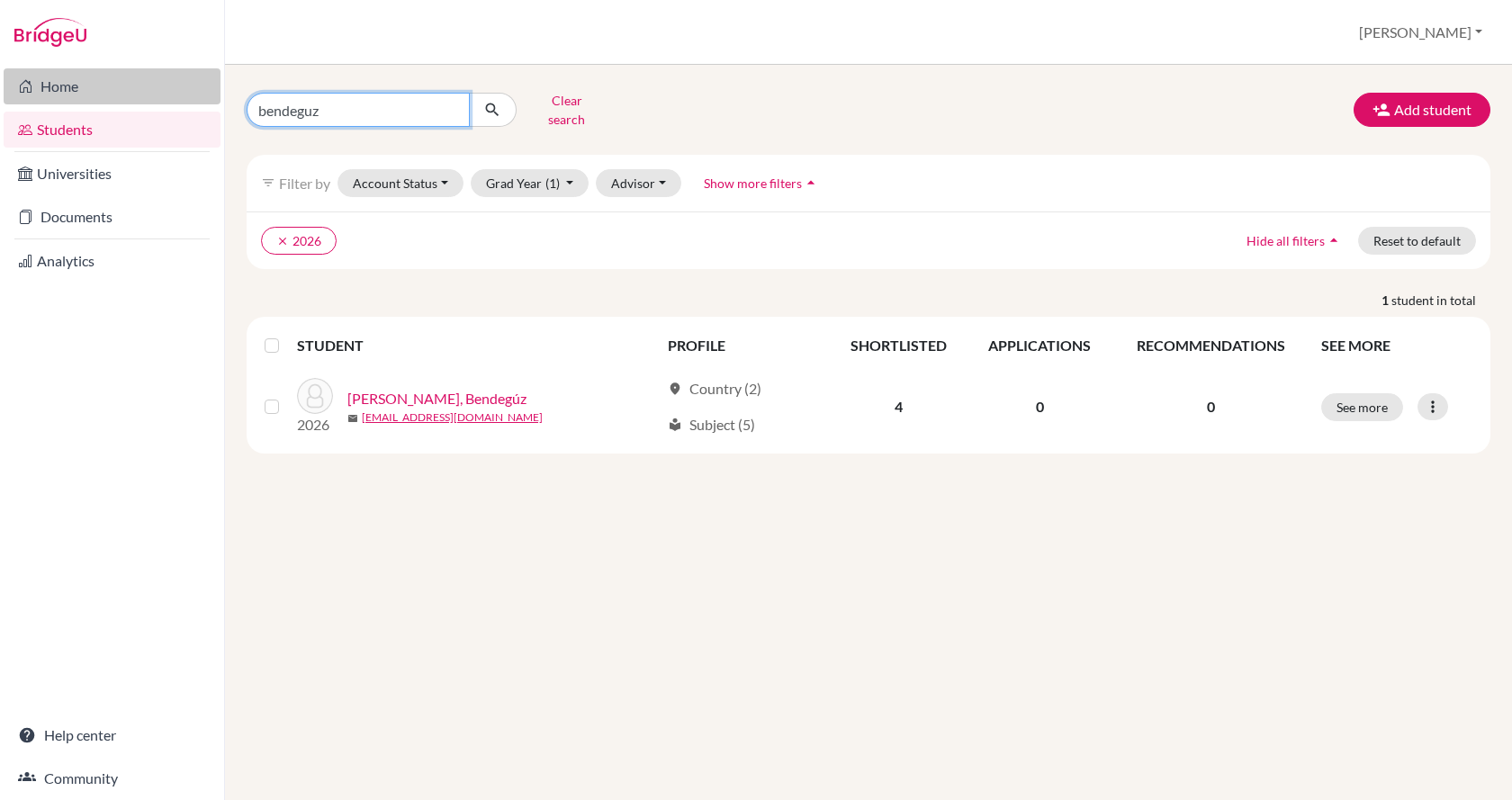
drag, startPoint x: 350, startPoint y: 104, endPoint x: 157, endPoint y: 100, distance: 193.0
click at [157, 100] on div "Home Students Universities Documents Analytics Help center Community Students o…" at bounding box center [756, 400] width 1512 height 800
type input "juli"
click button "submit" at bounding box center [492, 110] width 48 height 34
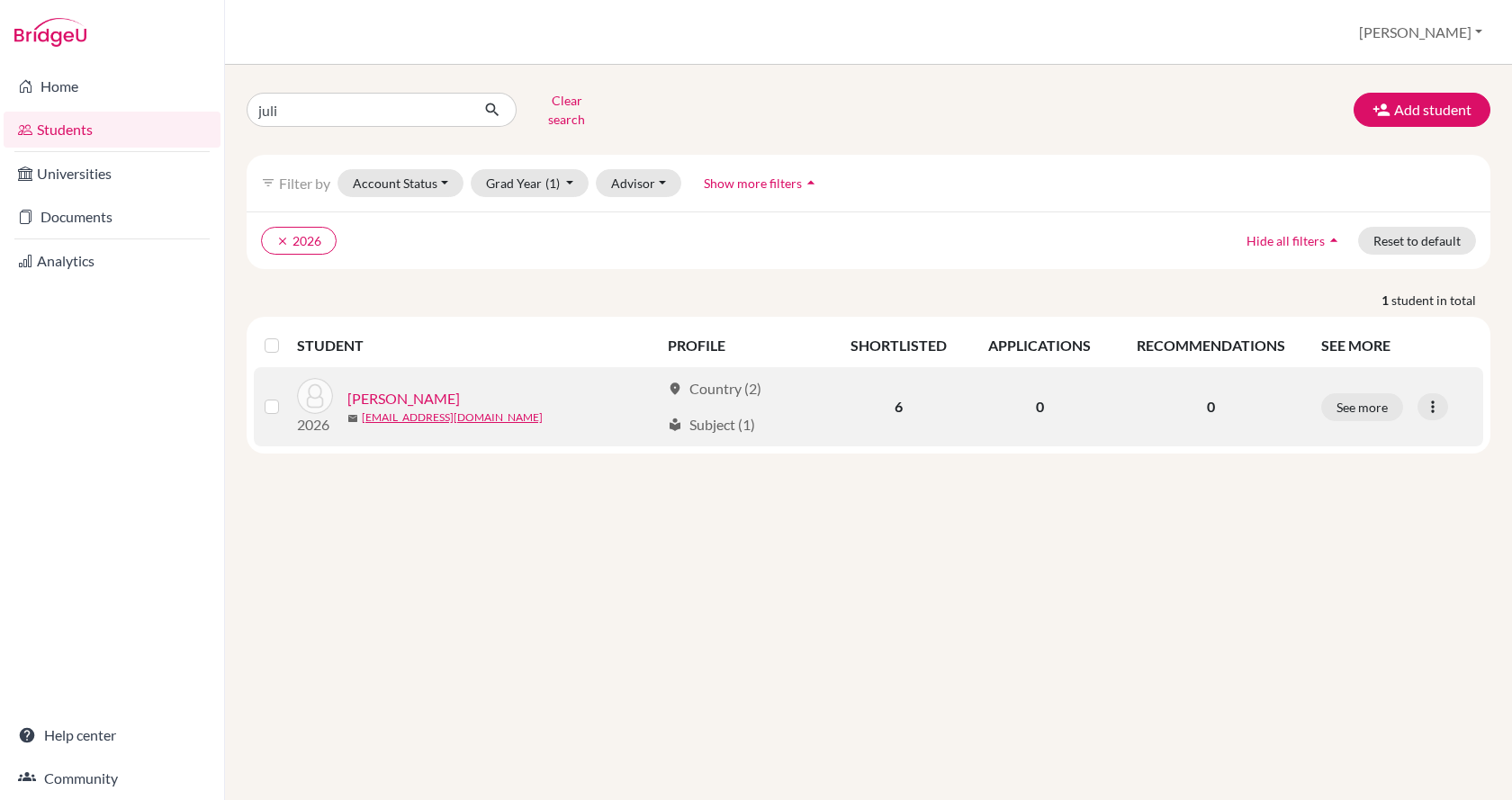
click at [395, 388] on link "Miszori, Julianna" at bounding box center [403, 399] width 113 height 22
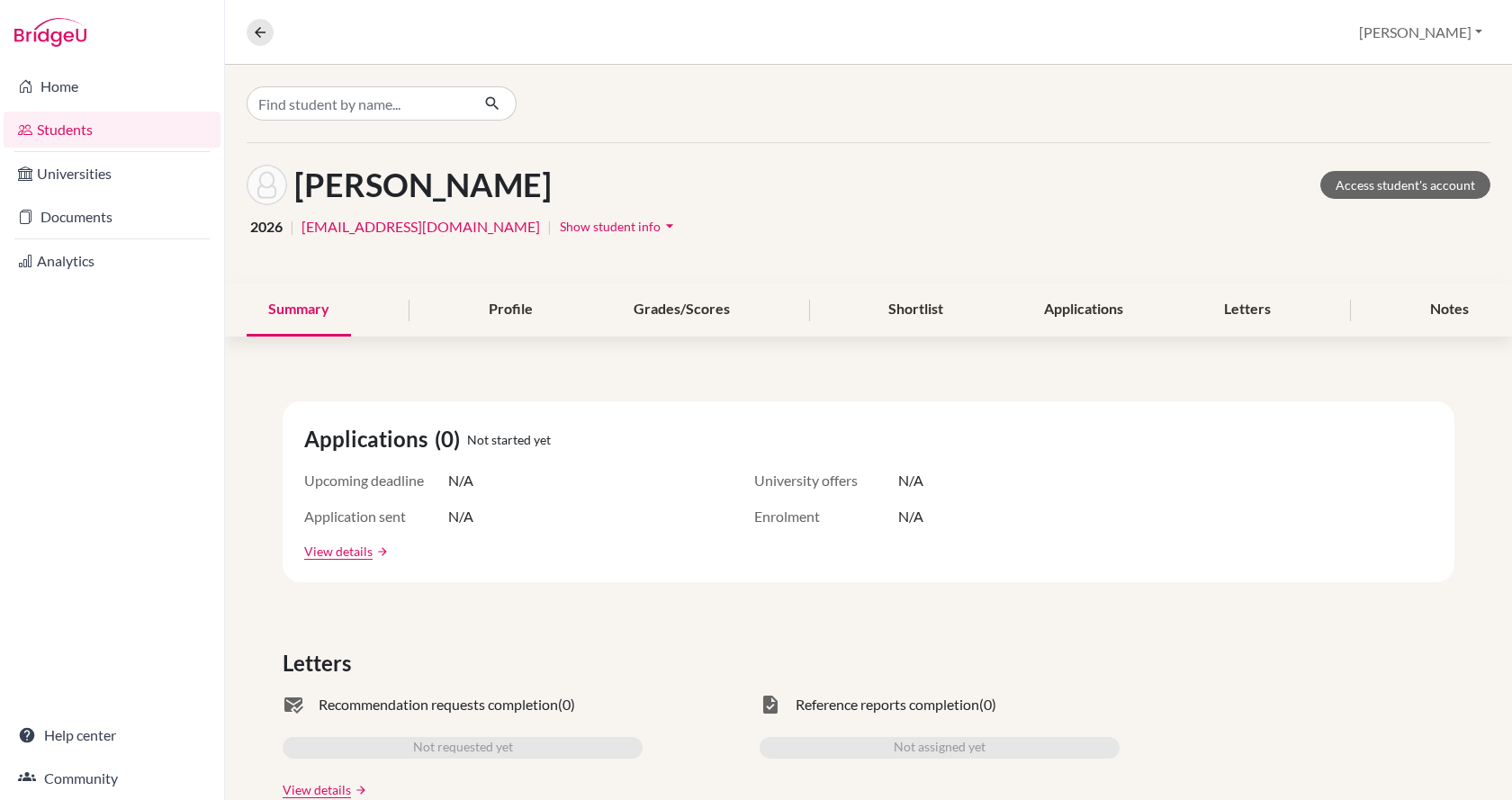
click at [560, 224] on span "Show student info" at bounding box center [610, 226] width 101 height 15
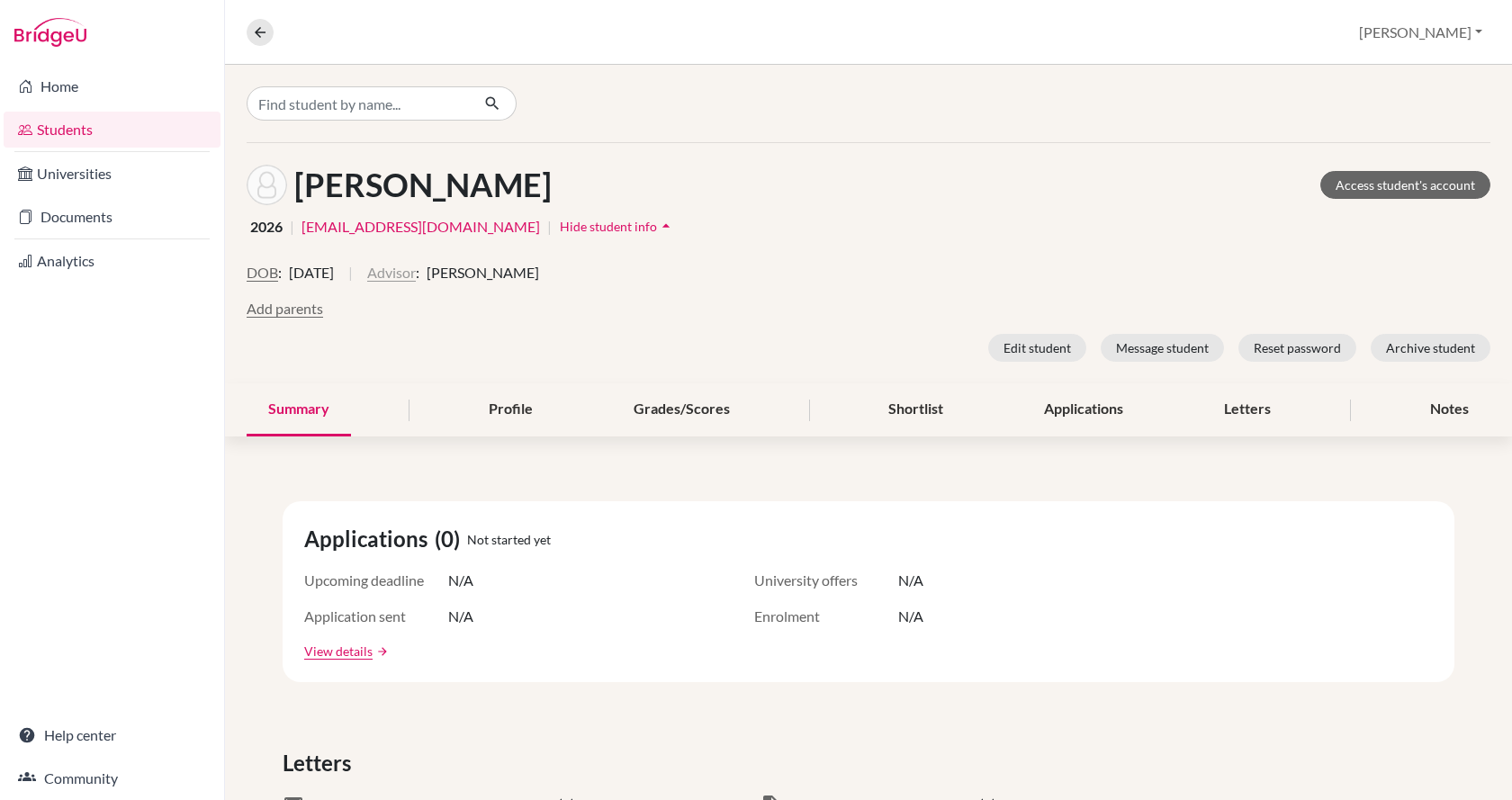
click at [416, 271] on button "Advisor" at bounding box center [391, 272] width 49 height 22
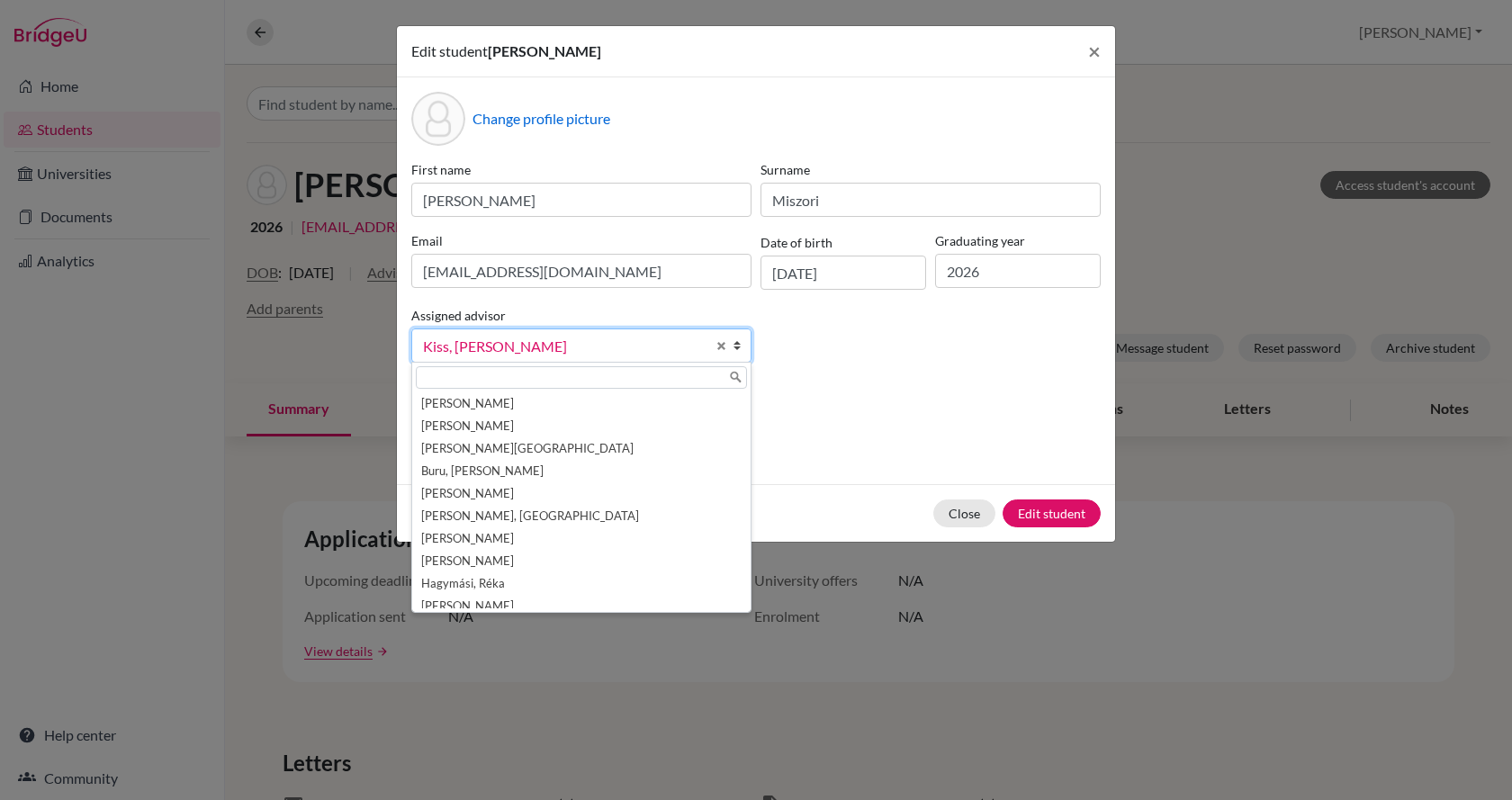
scroll to position [99, 0]
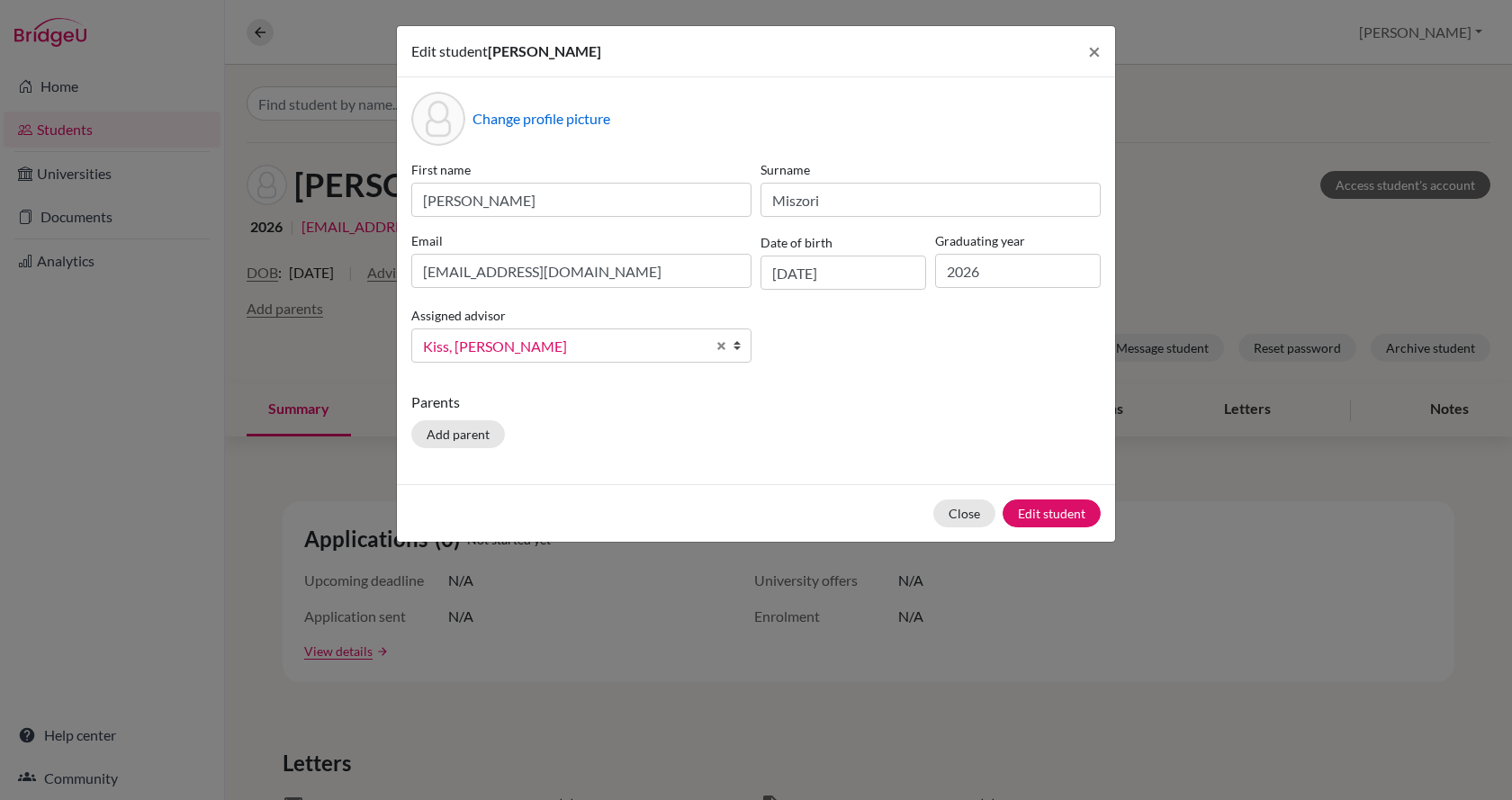
click at [498, 344] on span "Kiss, [PERSON_NAME]" at bounding box center [564, 346] width 282 height 23
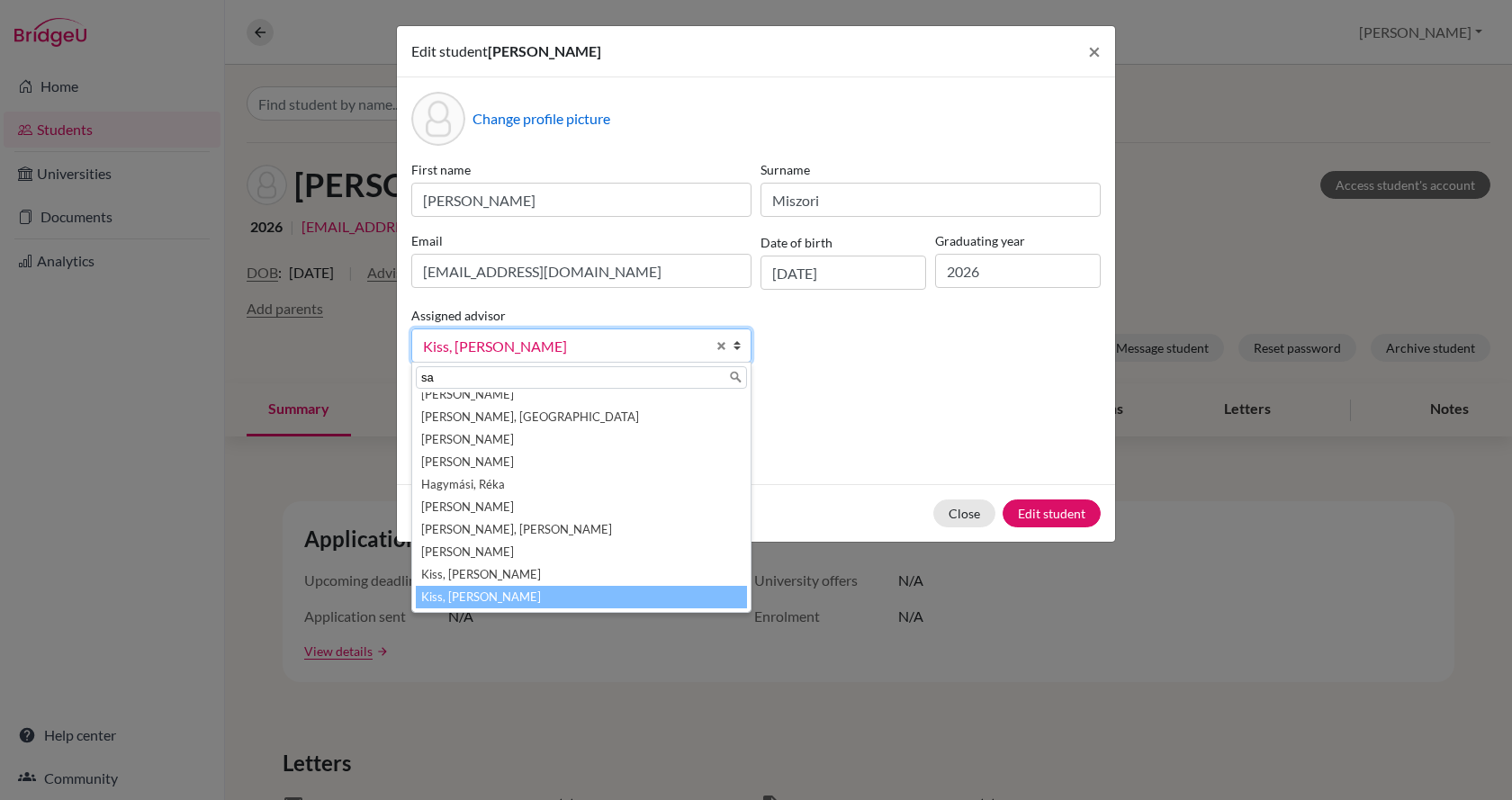
scroll to position [0, 0]
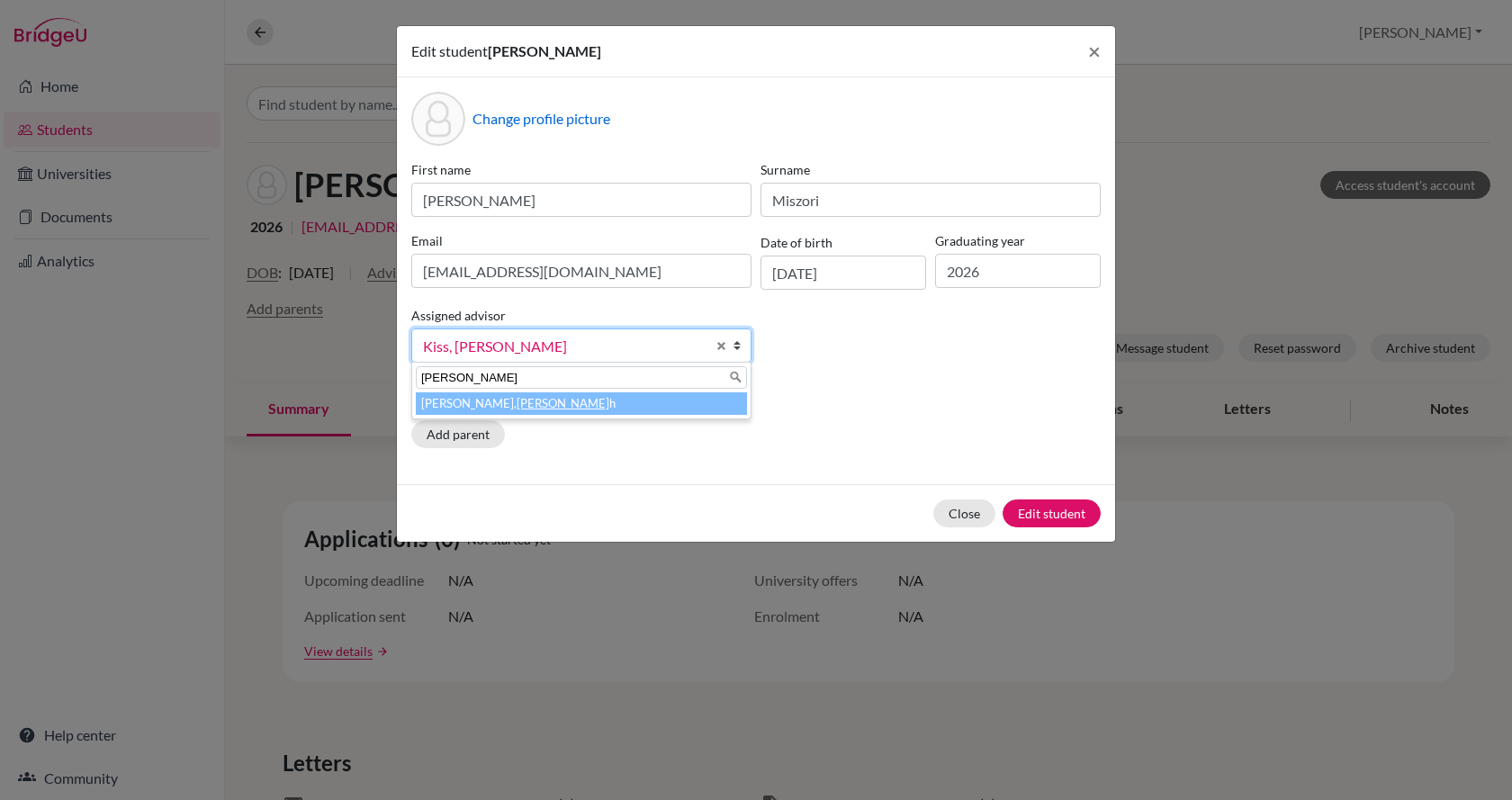
type input "sara"
click at [502, 401] on li "Wilson, Sara h" at bounding box center [581, 403] width 331 height 23
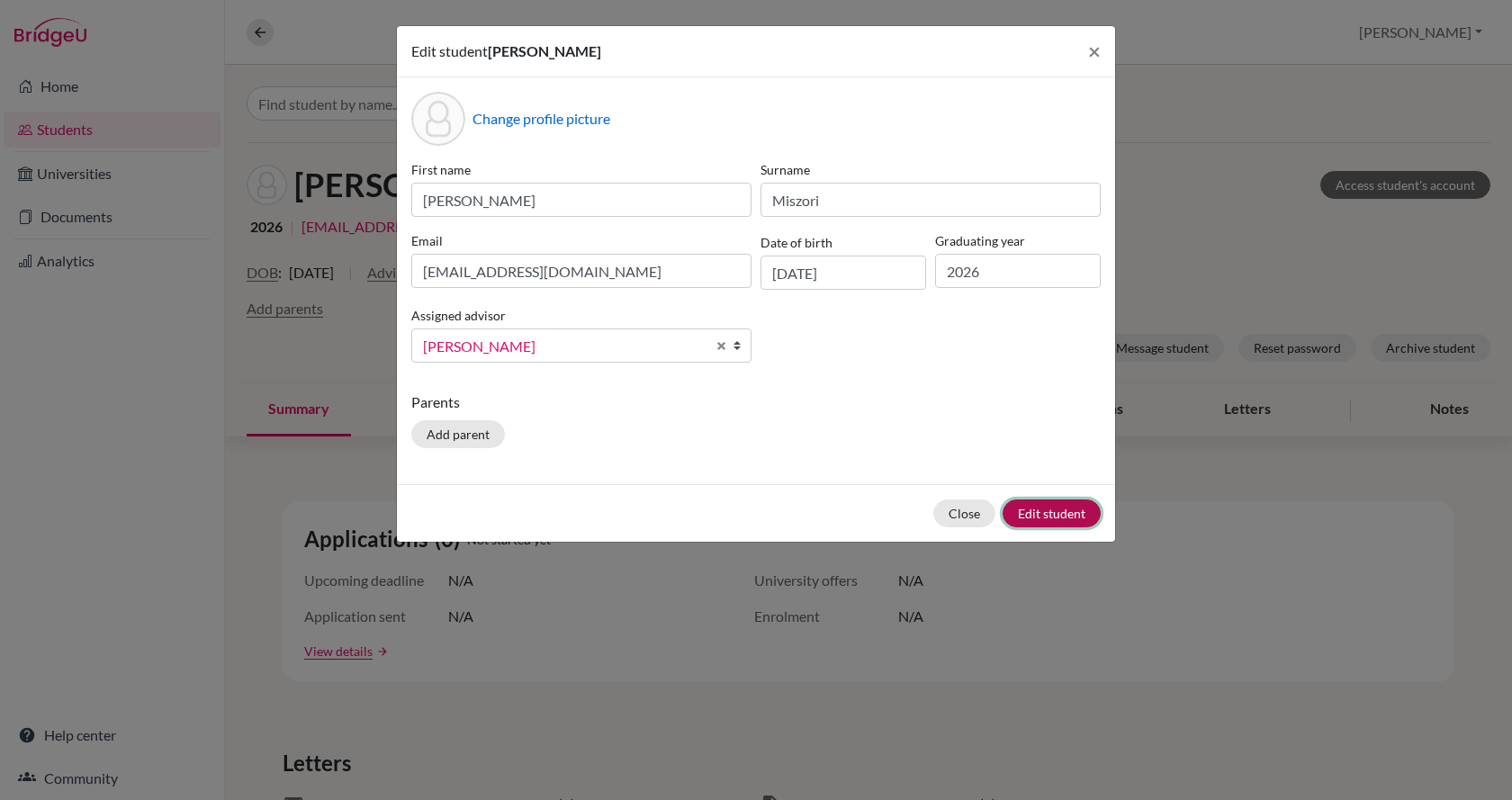
click at [1052, 517] on button "Edit student" at bounding box center [1051, 513] width 98 height 28
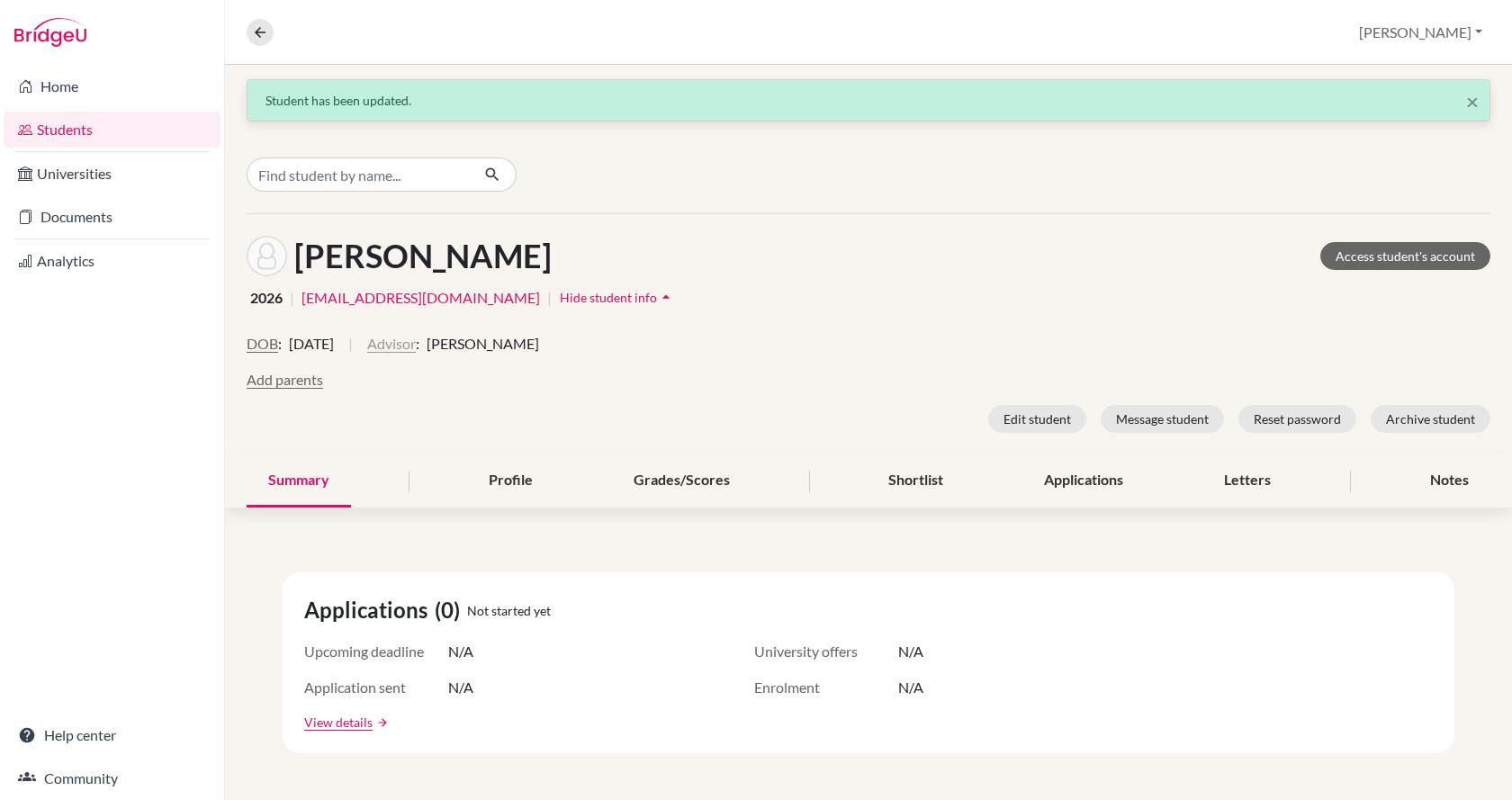
click at [416, 349] on button "Advisor" at bounding box center [391, 344] width 49 height 22
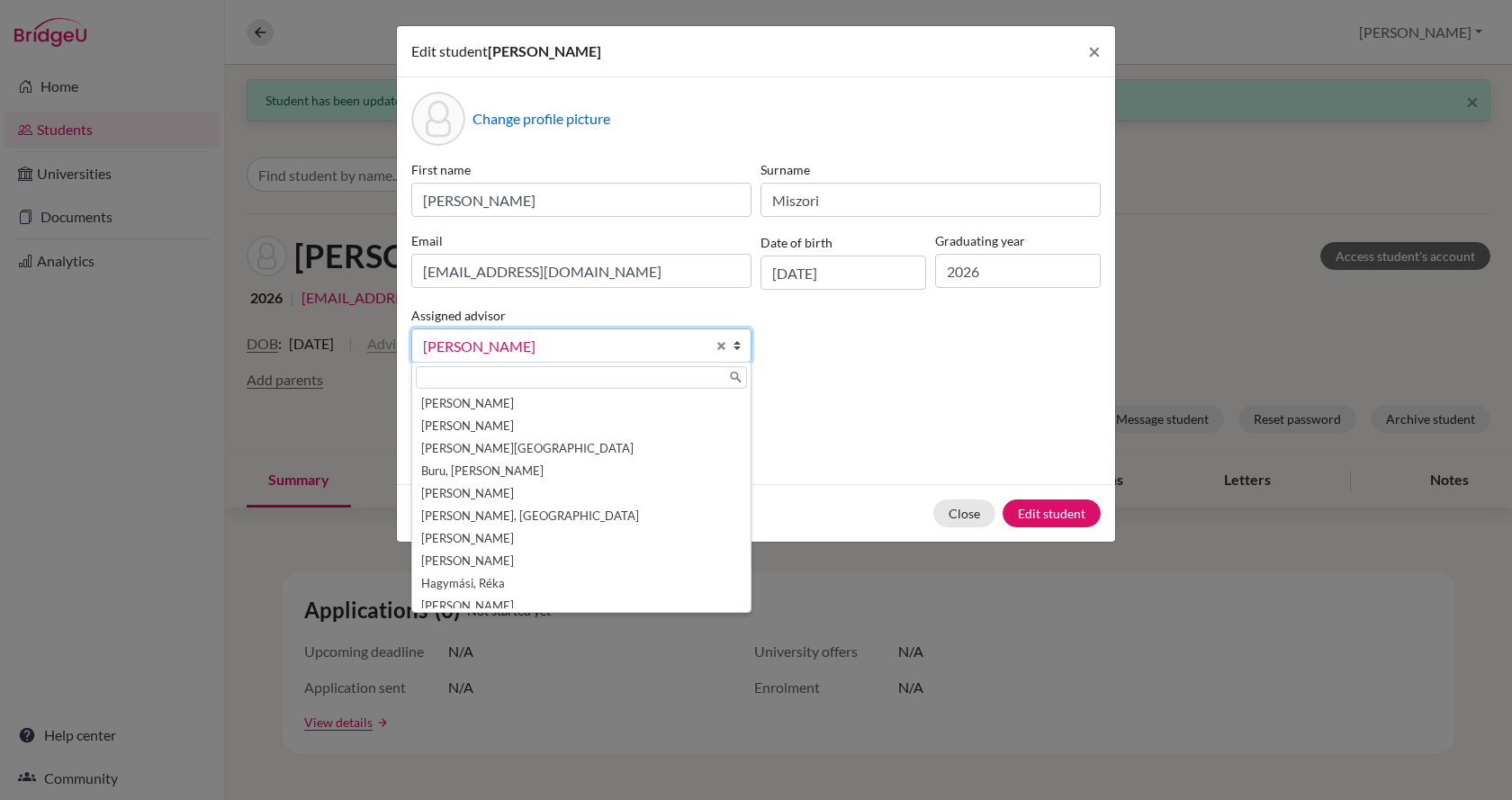
scroll to position [999, 0]
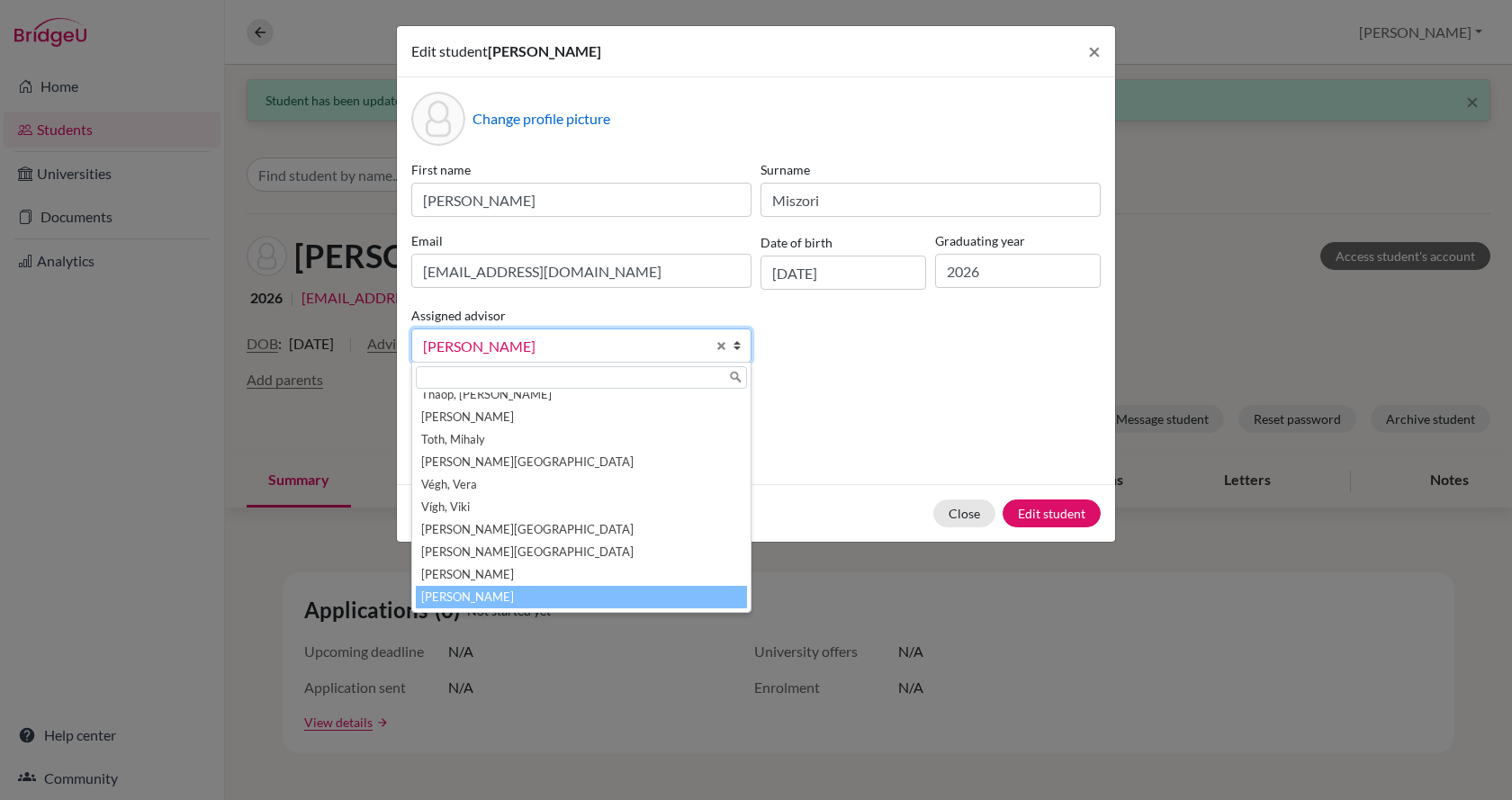
click at [461, 364] on div at bounding box center [581, 377] width 338 height 30
click at [461, 369] on input "text" at bounding box center [581, 377] width 331 height 23
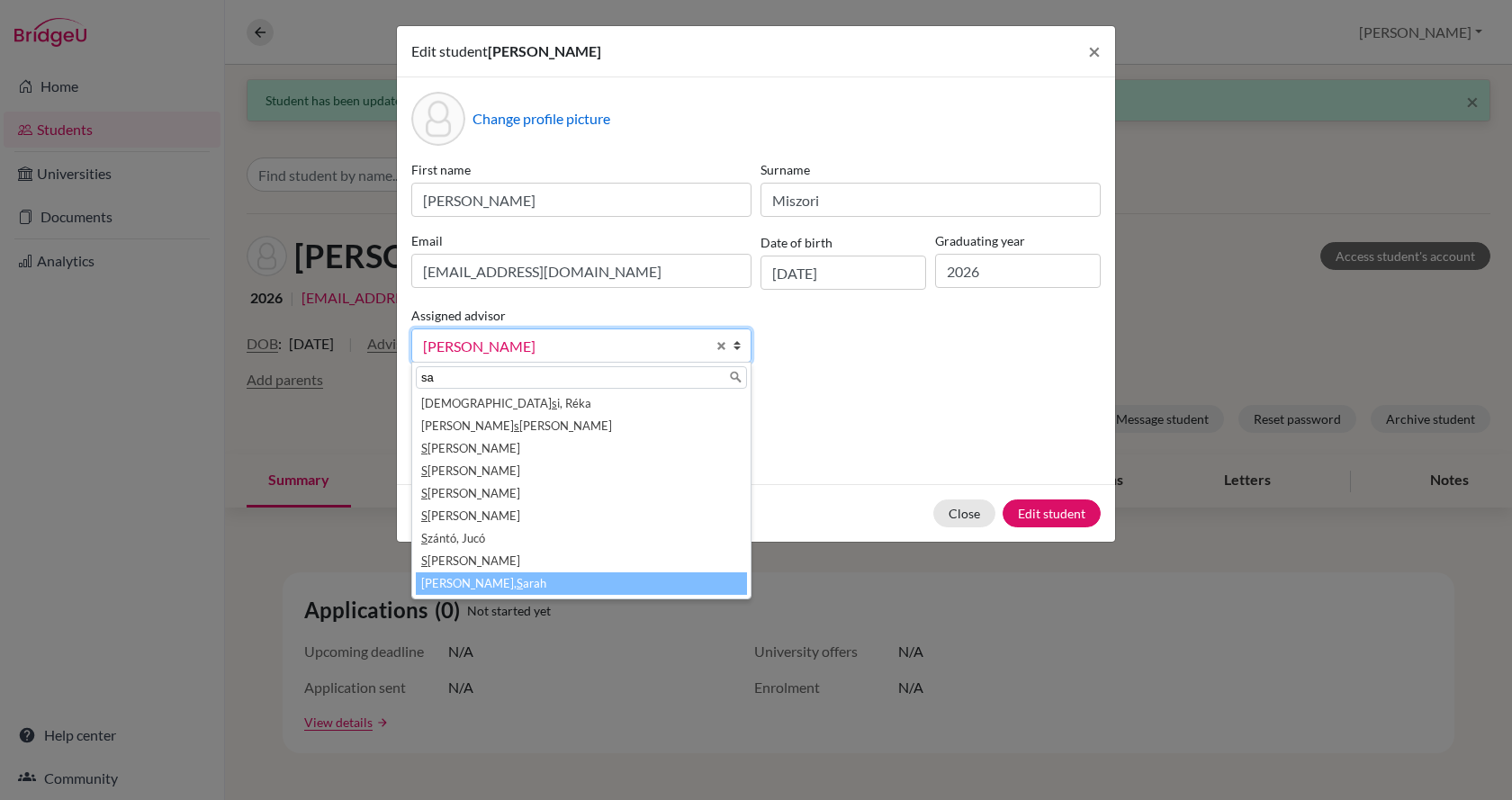
scroll to position [0, 0]
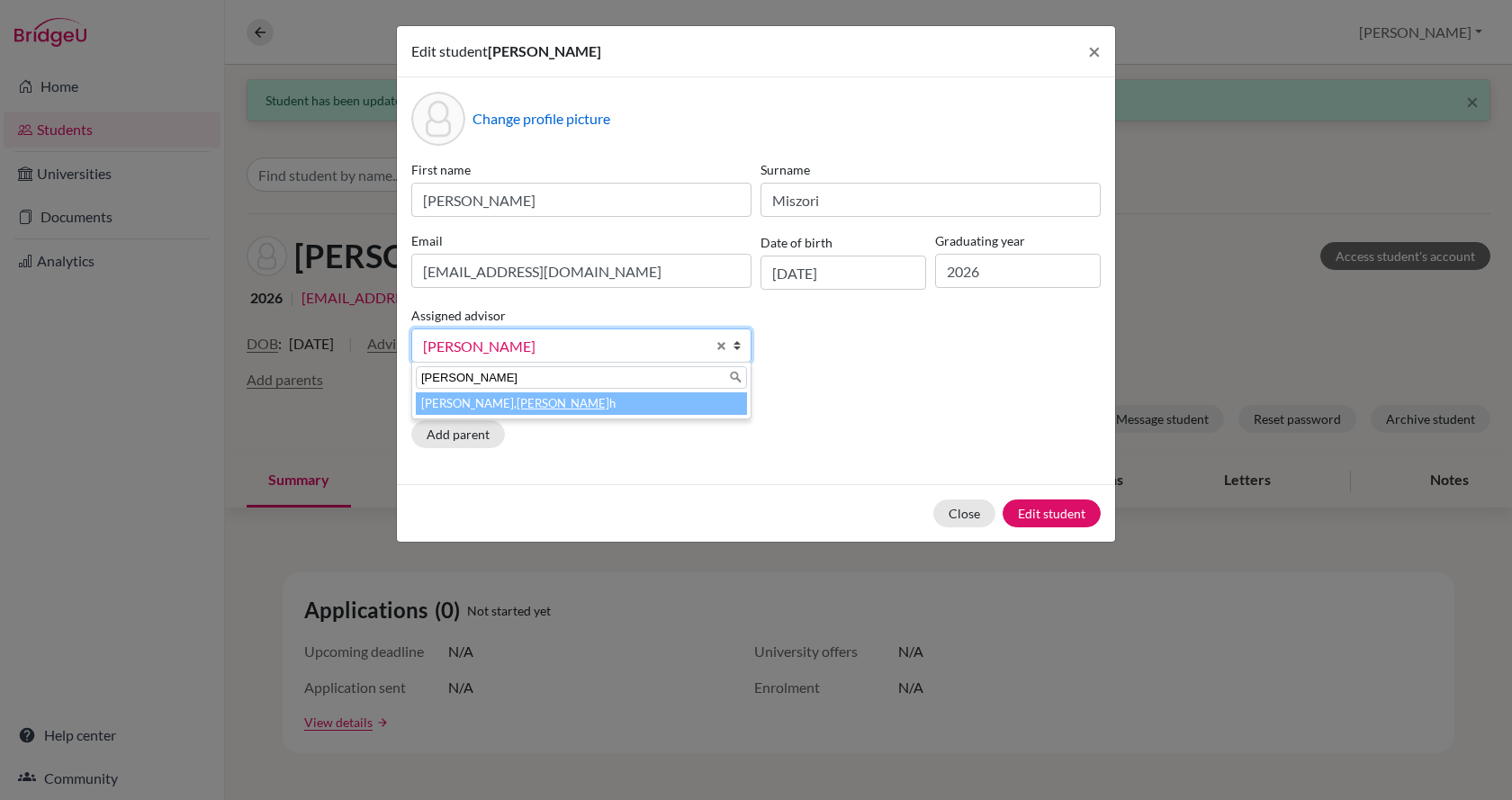
type input "sara"
click at [517, 409] on em "Sara" at bounding box center [563, 403] width 93 height 14
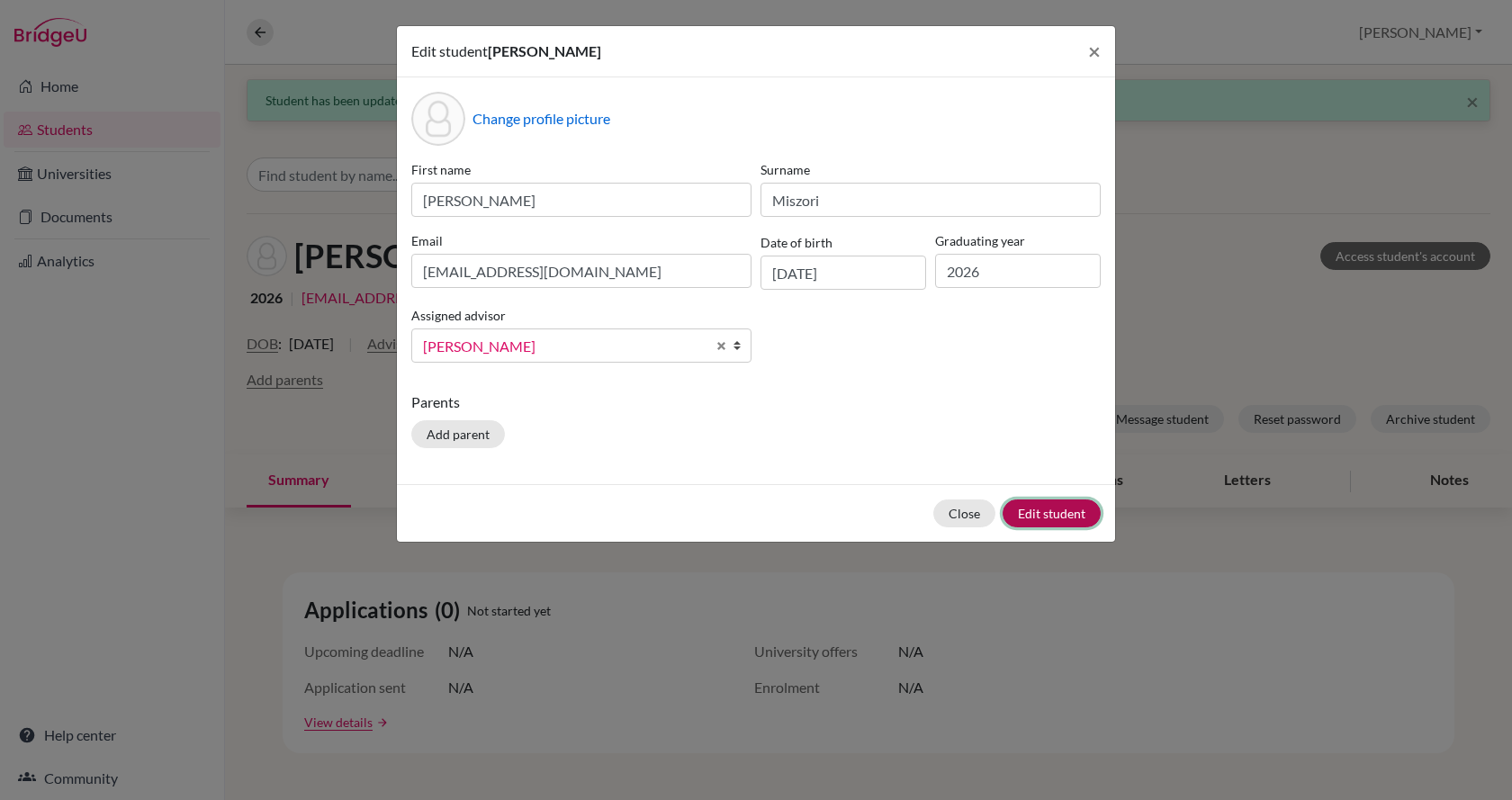
click at [1031, 511] on button "Edit student" at bounding box center [1051, 513] width 98 height 28
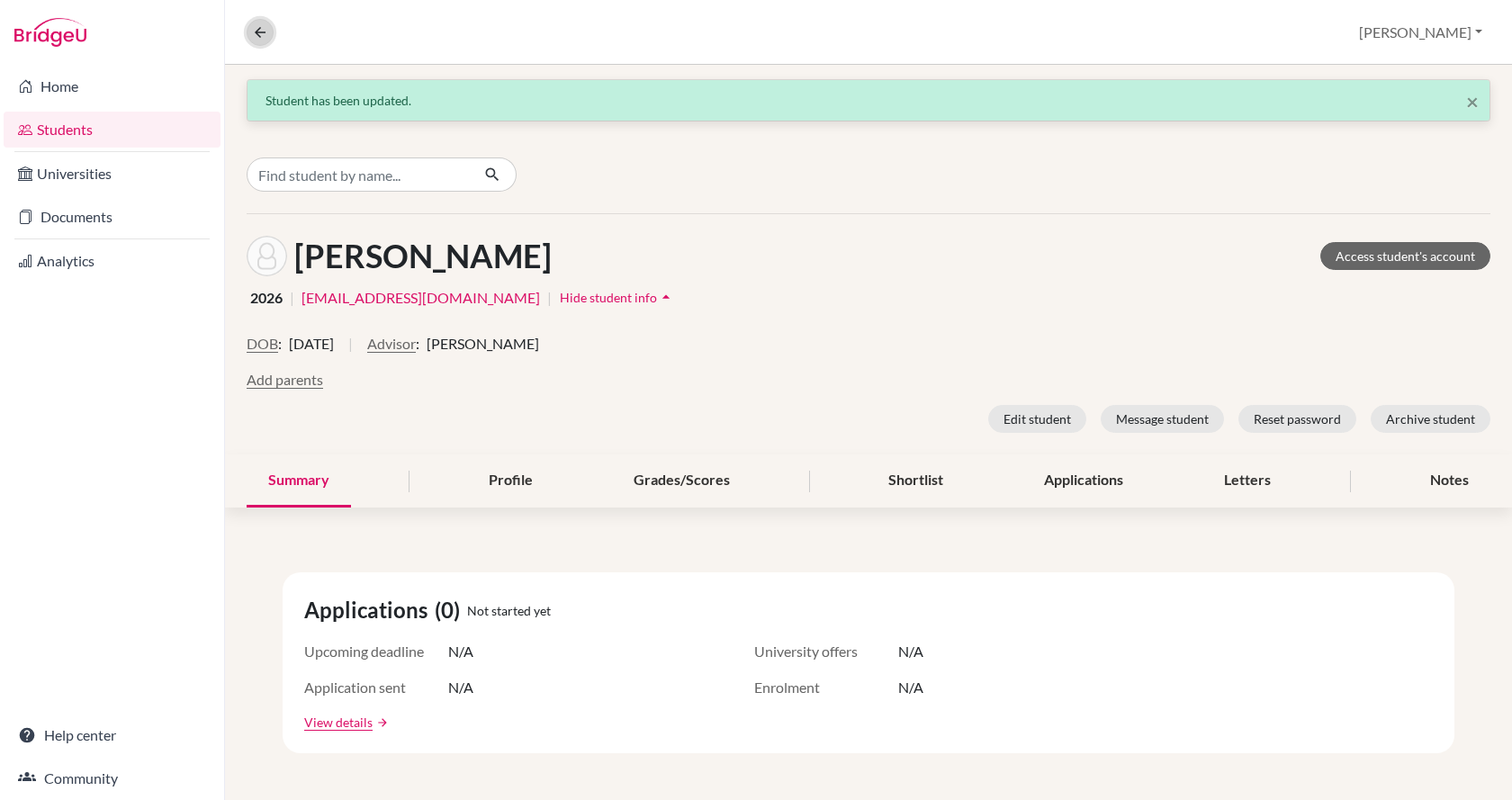
click at [257, 33] on icon at bounding box center [260, 32] width 16 height 16
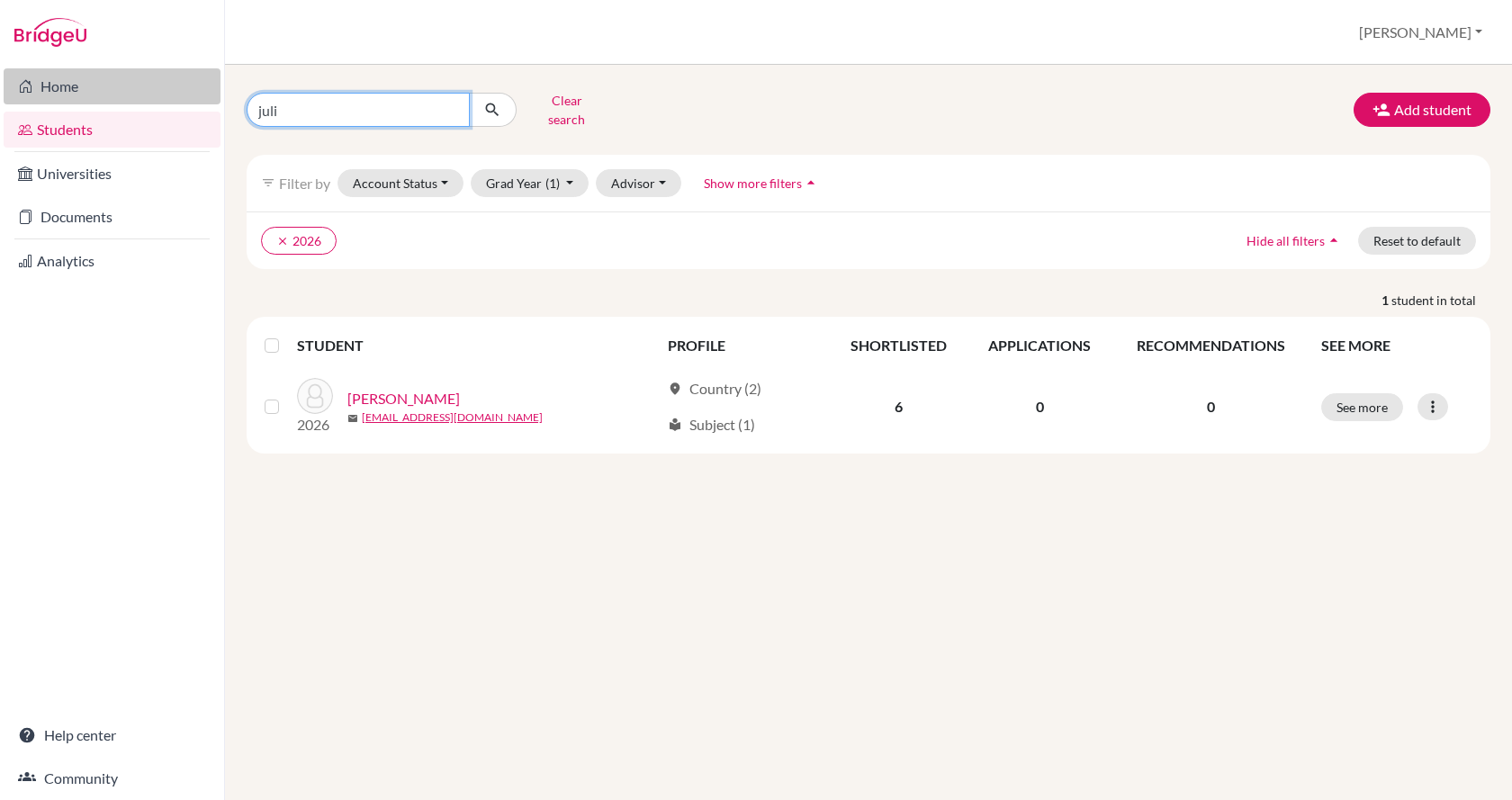
drag, startPoint x: 343, startPoint y: 100, endPoint x: 207, endPoint y: 103, distance: 136.0
click at [208, 103] on div "Home Students Universities Documents Analytics Help center Community Students o…" at bounding box center [756, 400] width 1512 height 800
type input "blanka"
click button "submit" at bounding box center [492, 110] width 48 height 34
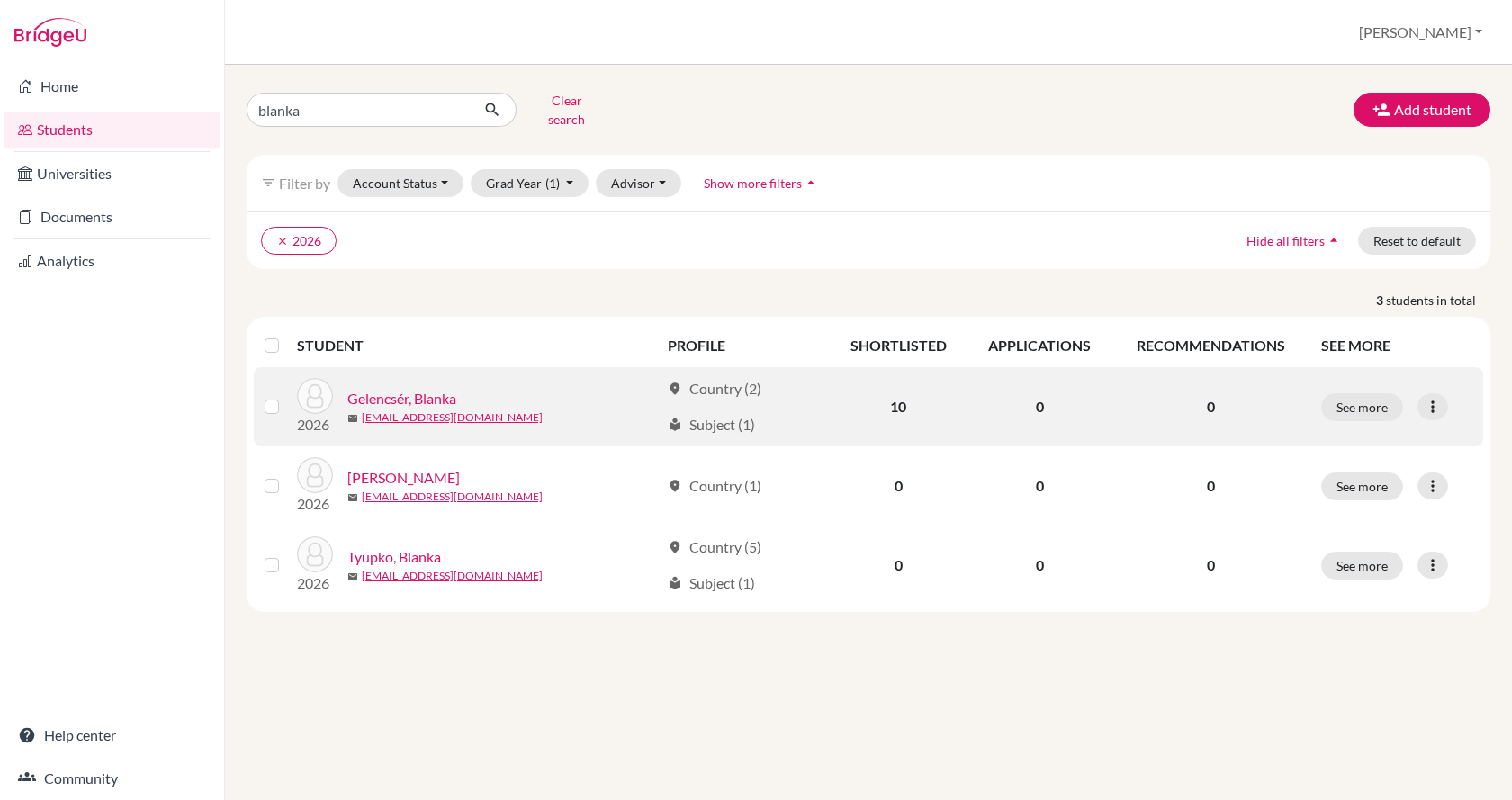
click at [402, 388] on link "Gelencsér, Blanka" at bounding box center [401, 399] width 109 height 22
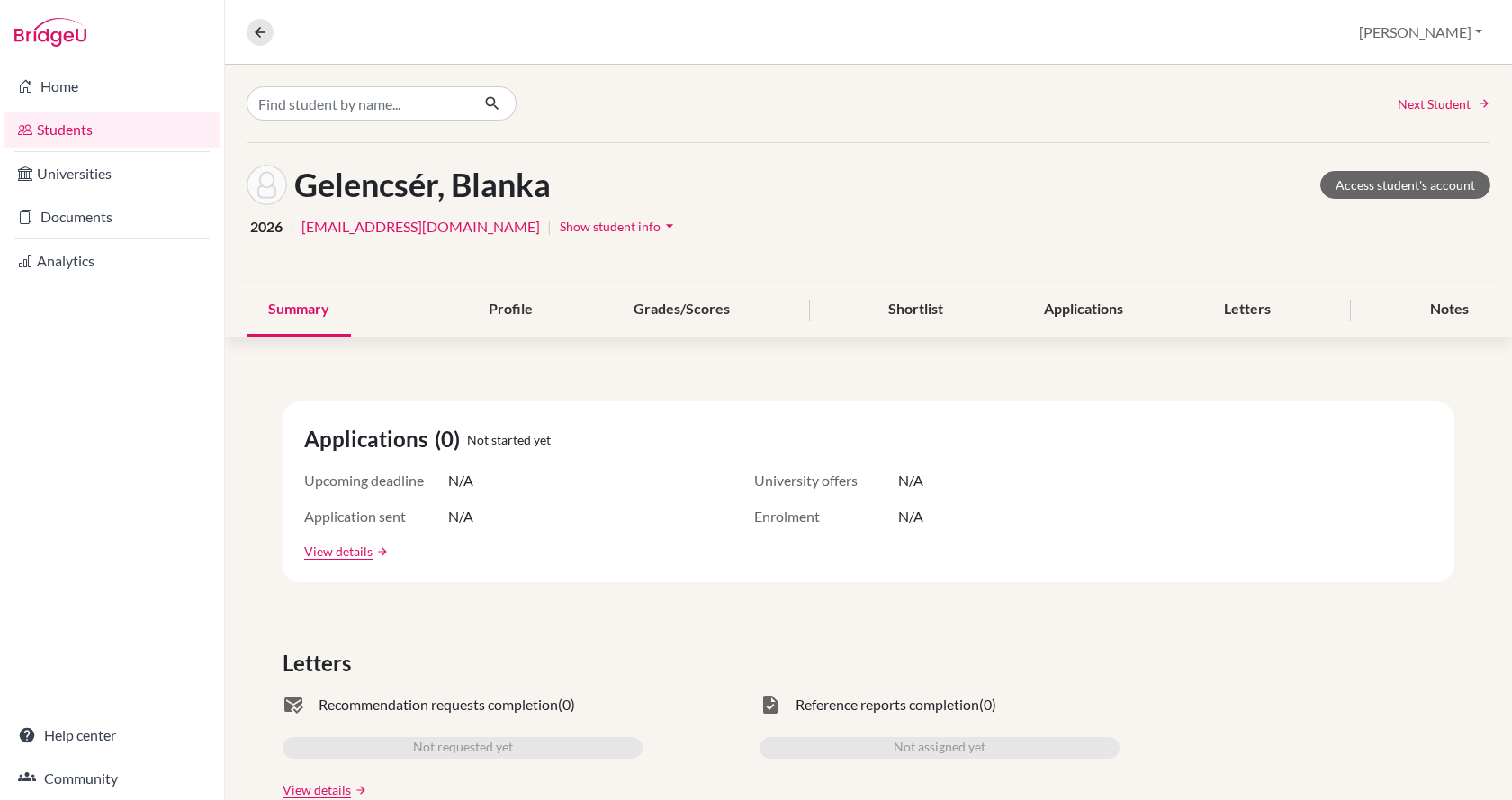
click at [560, 233] on span "Show student info" at bounding box center [610, 226] width 101 height 15
